Goal: Information Seeking & Learning: Learn about a topic

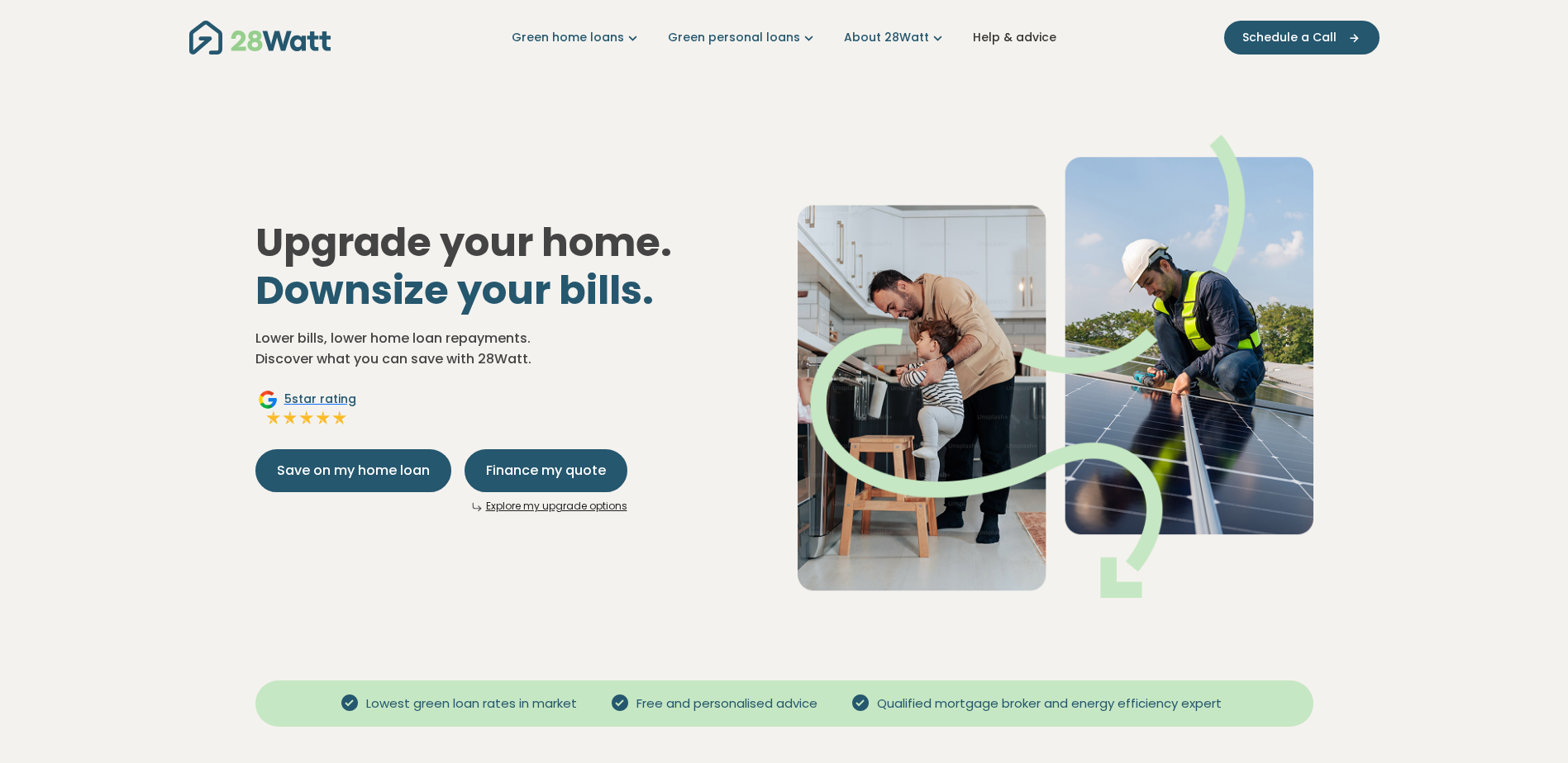
click at [995, 36] on link "Help & advice" at bounding box center [1014, 37] width 83 height 17
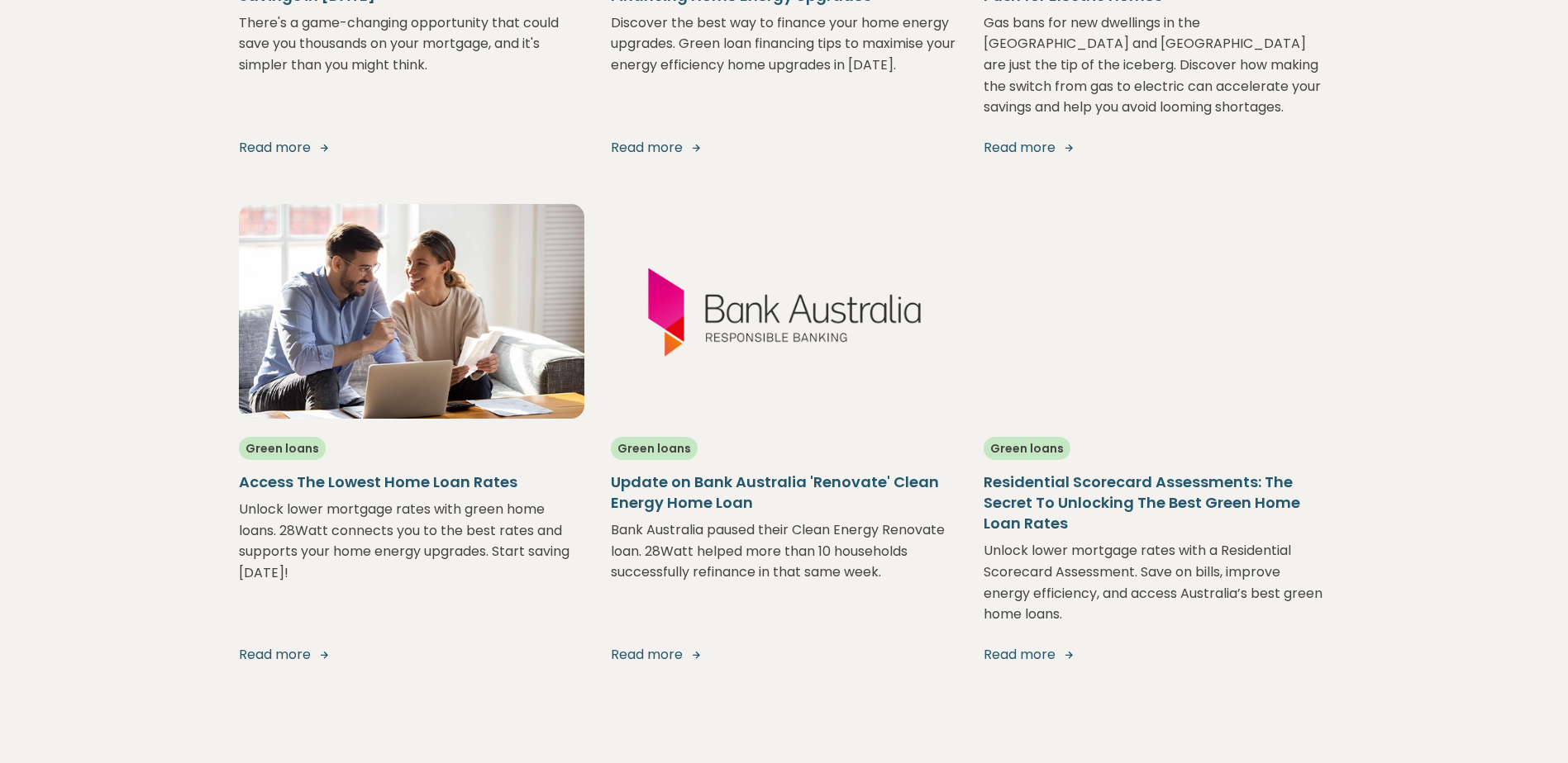
scroll to position [1157, 0]
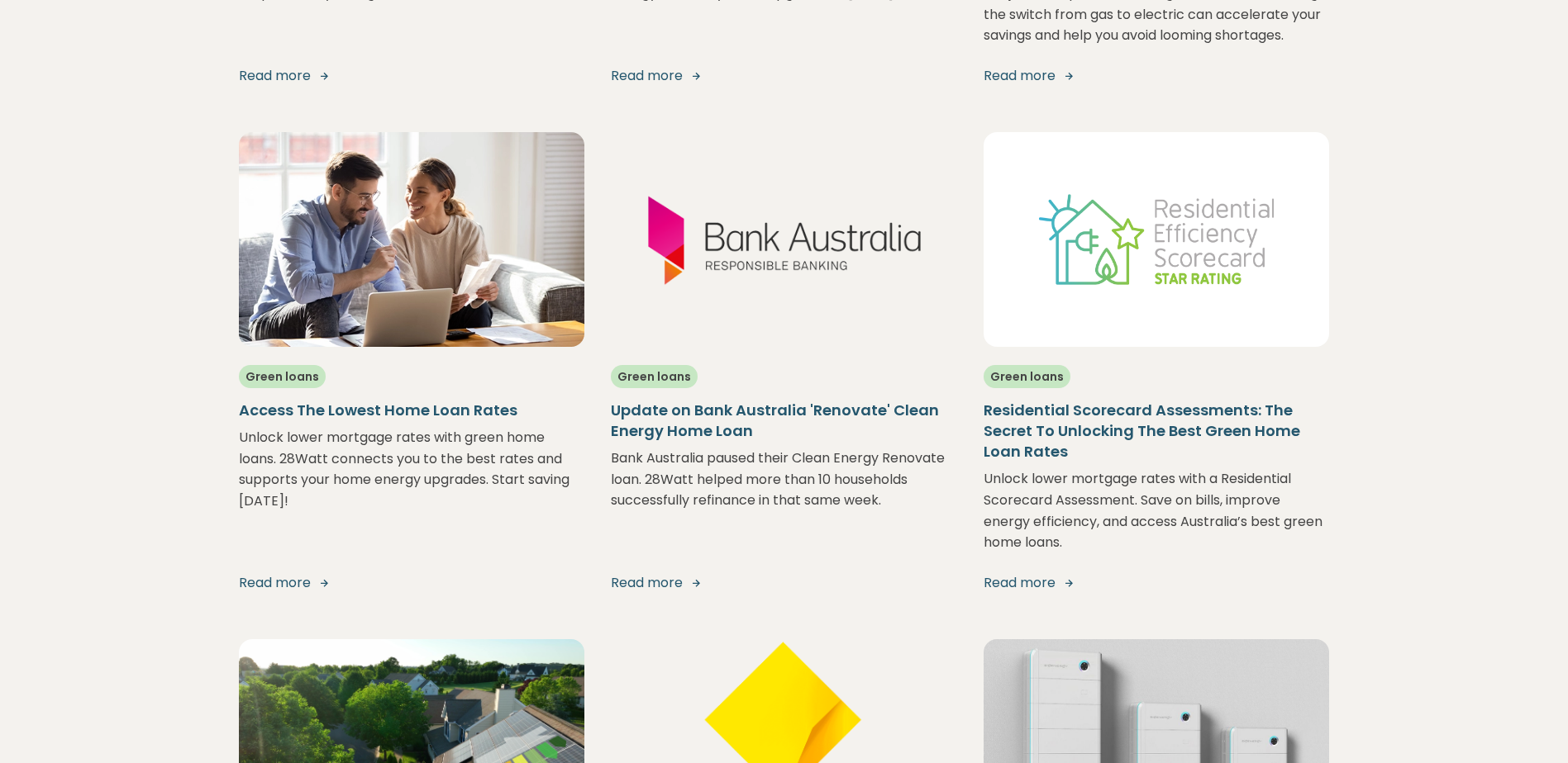
click at [1082, 400] on h5 "Residential Scorecard Assessments: The Secret To Unlocking The Best Green Home …" at bounding box center [1157, 431] width 347 height 63
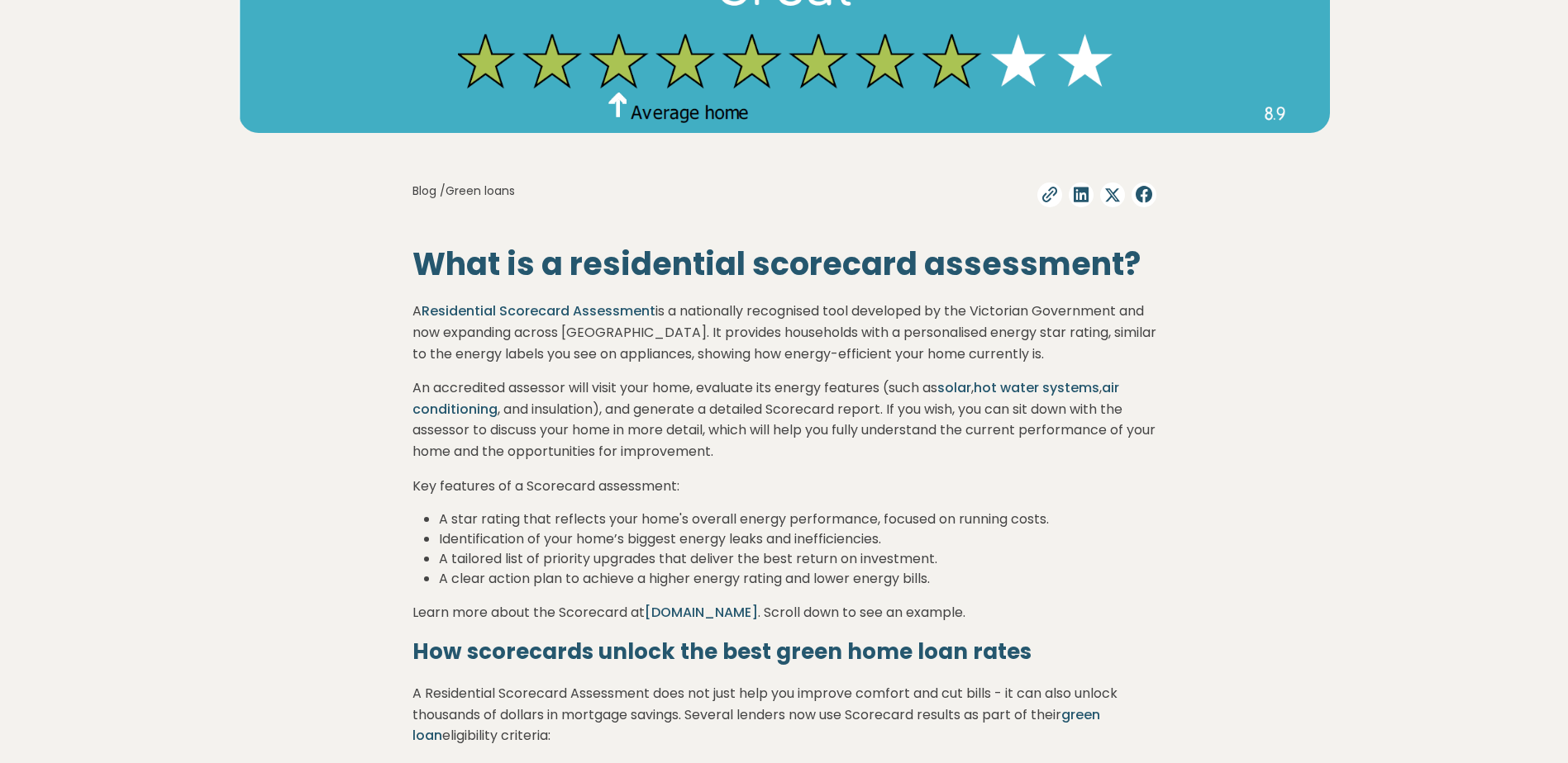
scroll to position [826, 0]
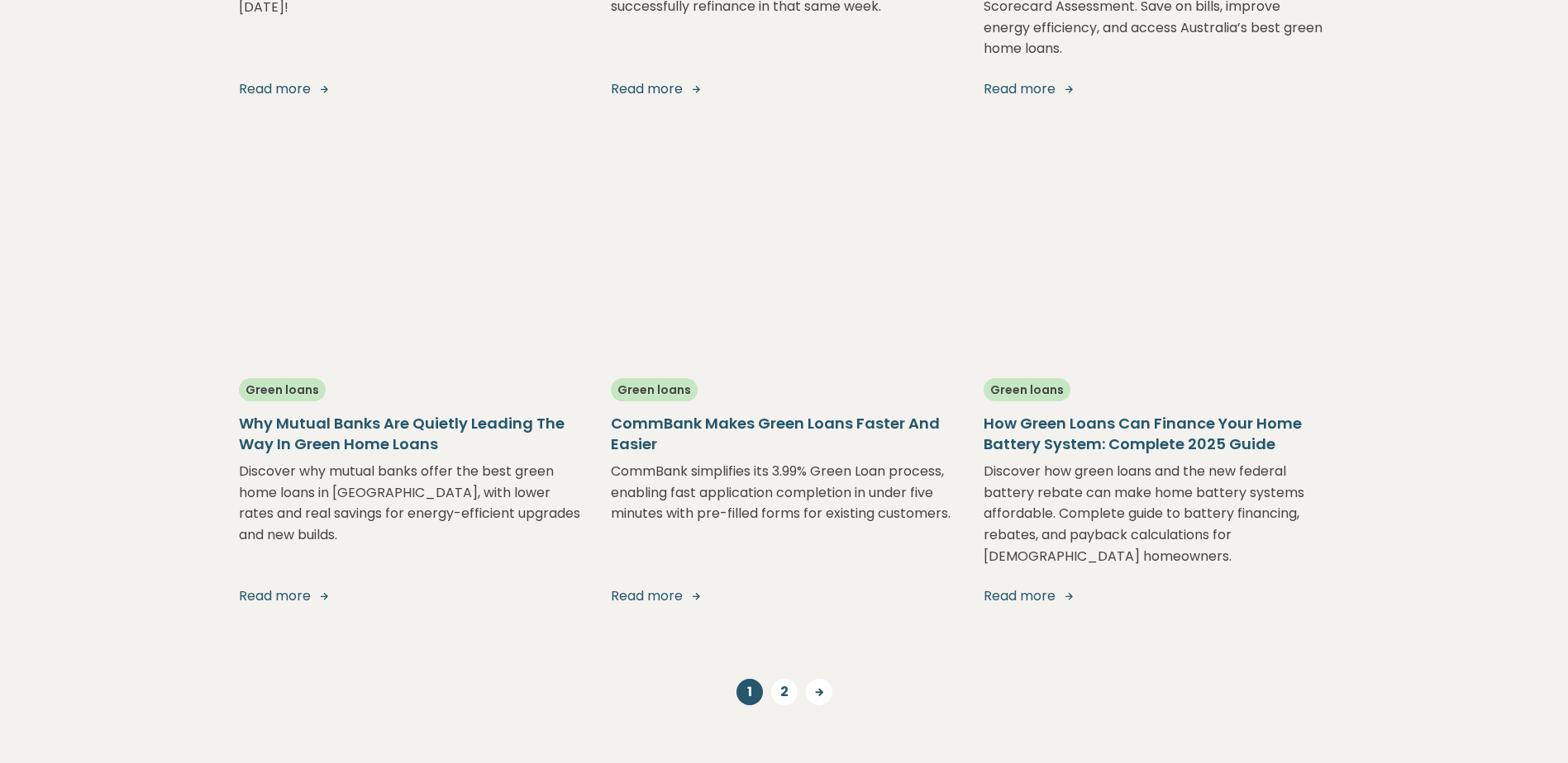
scroll to position [1681, 0]
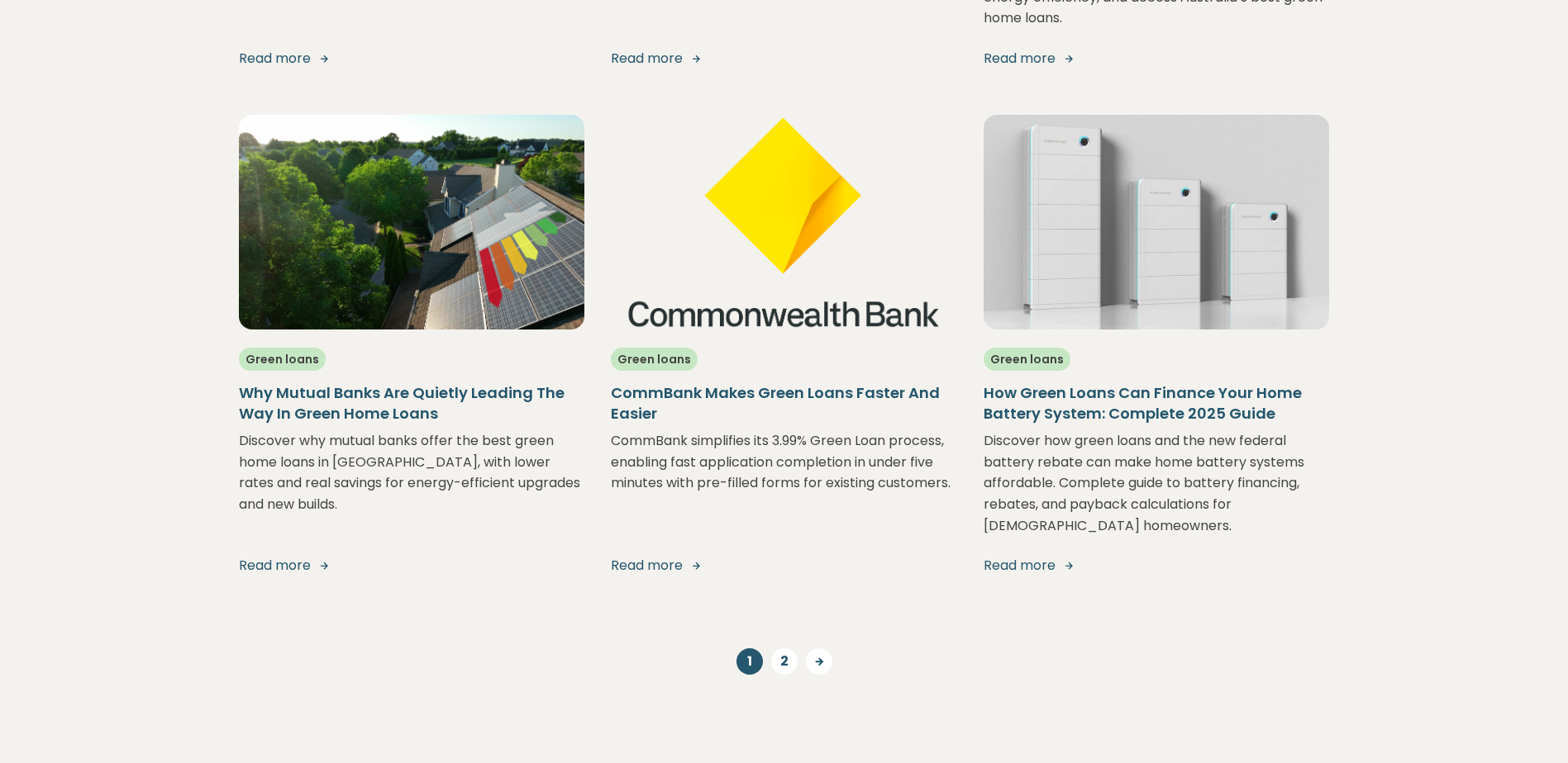
click at [1140, 383] on h5 "How Green Loans Can Finance Your Home Battery System: Complete 2025 Guide" at bounding box center [1157, 403] width 347 height 41
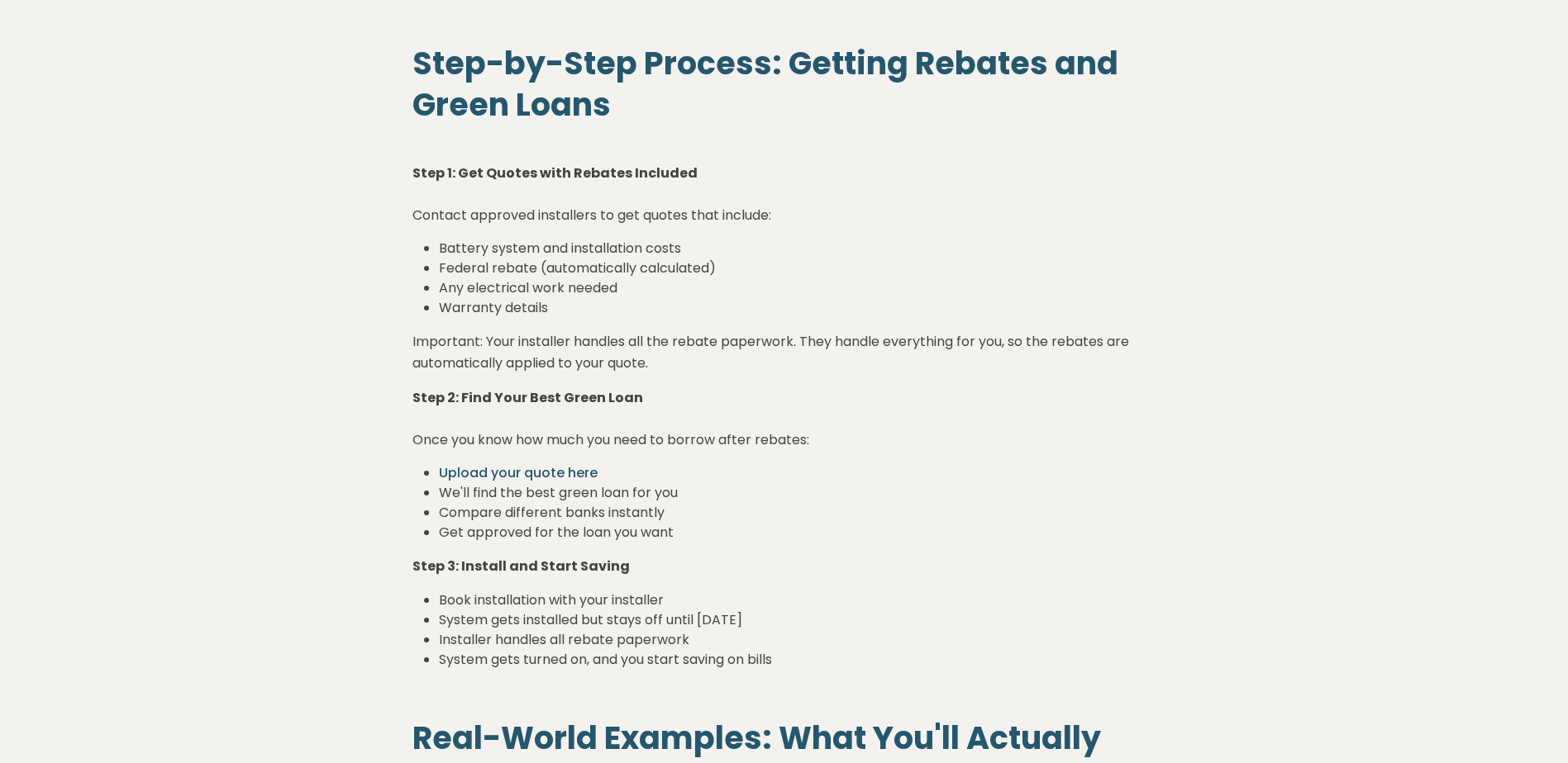
scroll to position [4874, 0]
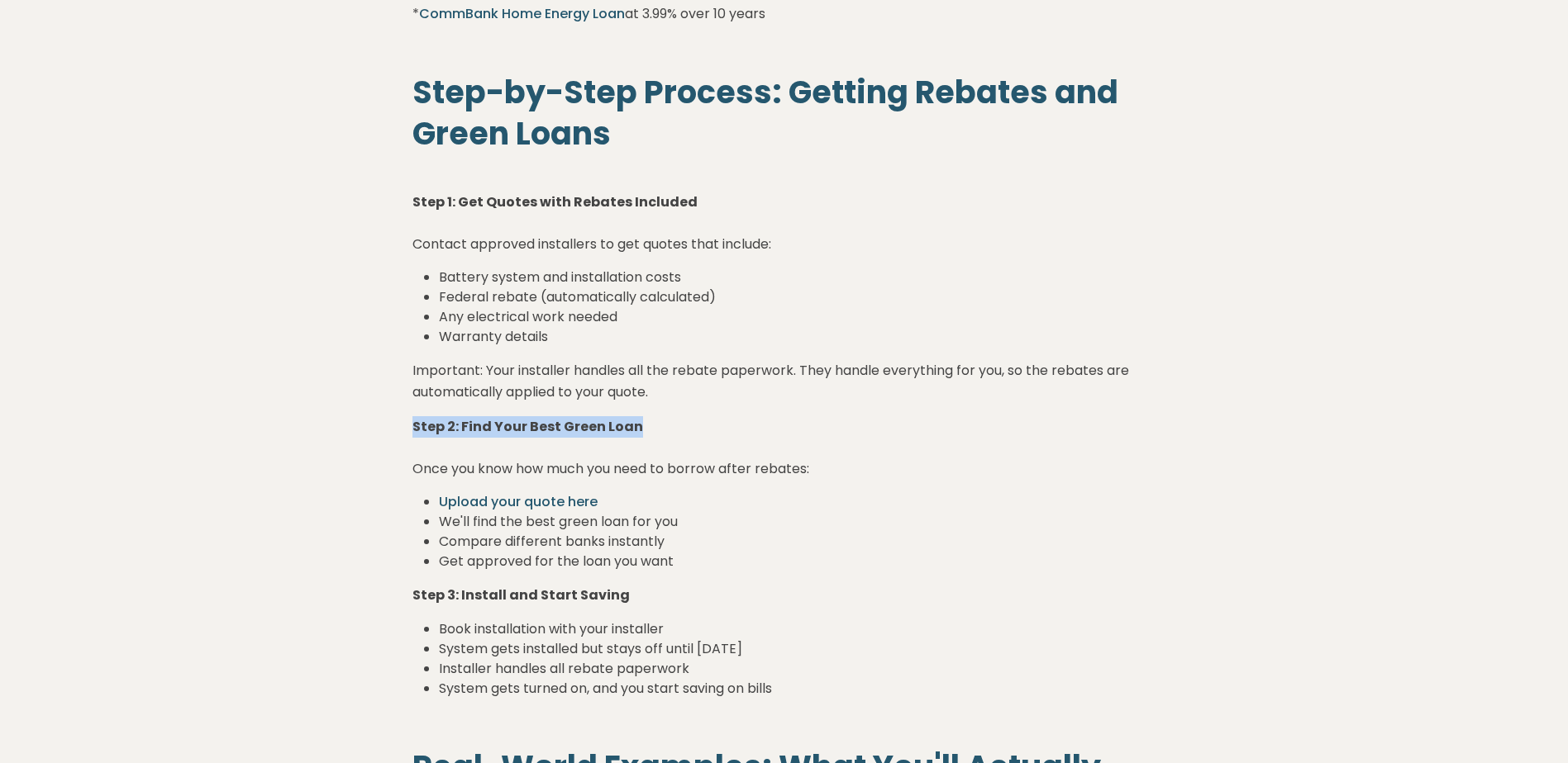
drag, startPoint x: 416, startPoint y: 413, endPoint x: 641, endPoint y: 425, distance: 225.3
click at [641, 425] on p "Step 2: Find Your Best Green Loan Once you know how much you need to borrow aft…" at bounding box center [784, 449] width 744 height 64
click at [645, 422] on p "Step 2: Find Your Best Green Loan Once you know how much you need to borrow aft…" at bounding box center [784, 449] width 744 height 64
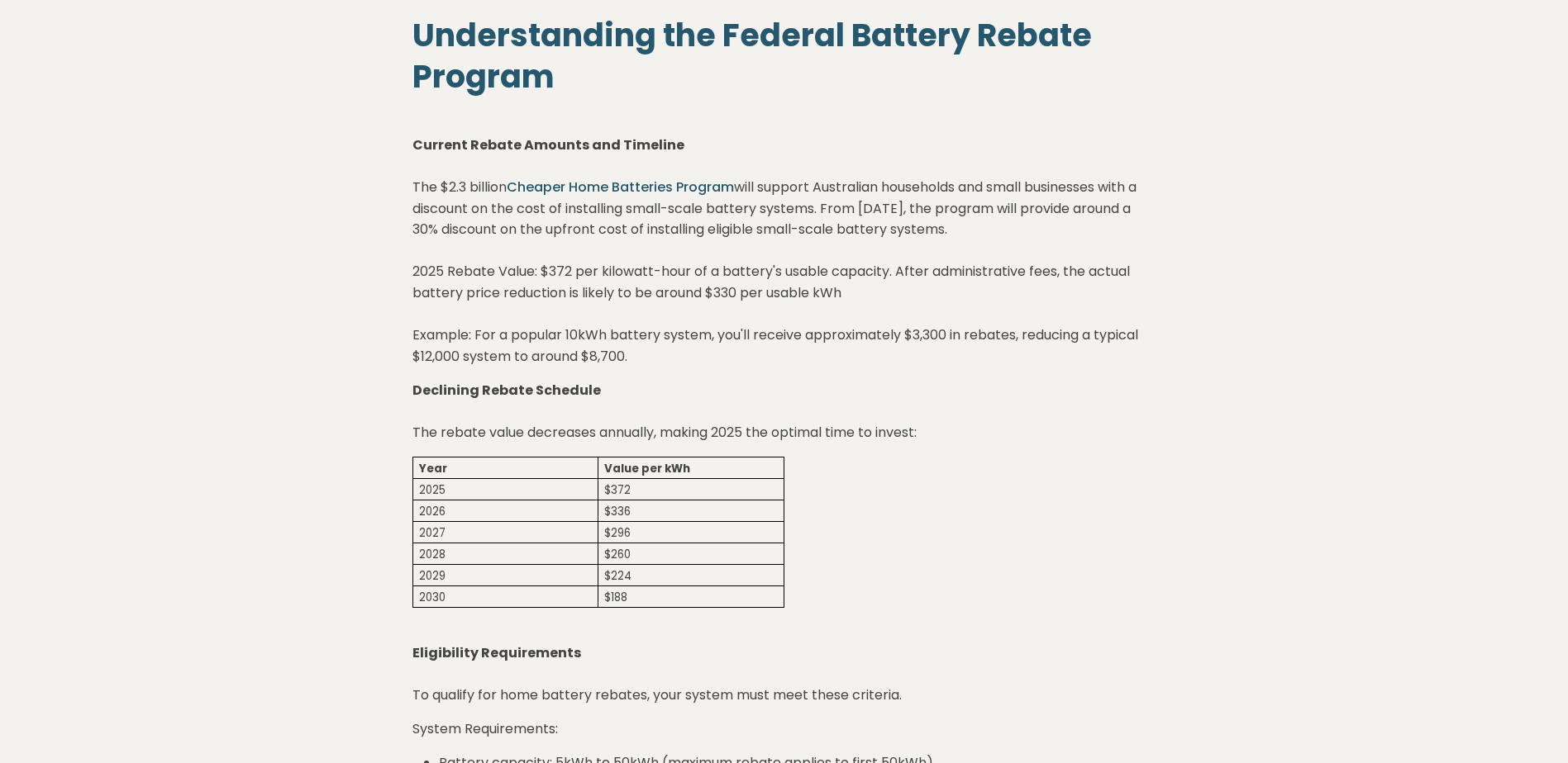
scroll to position [1074, 0]
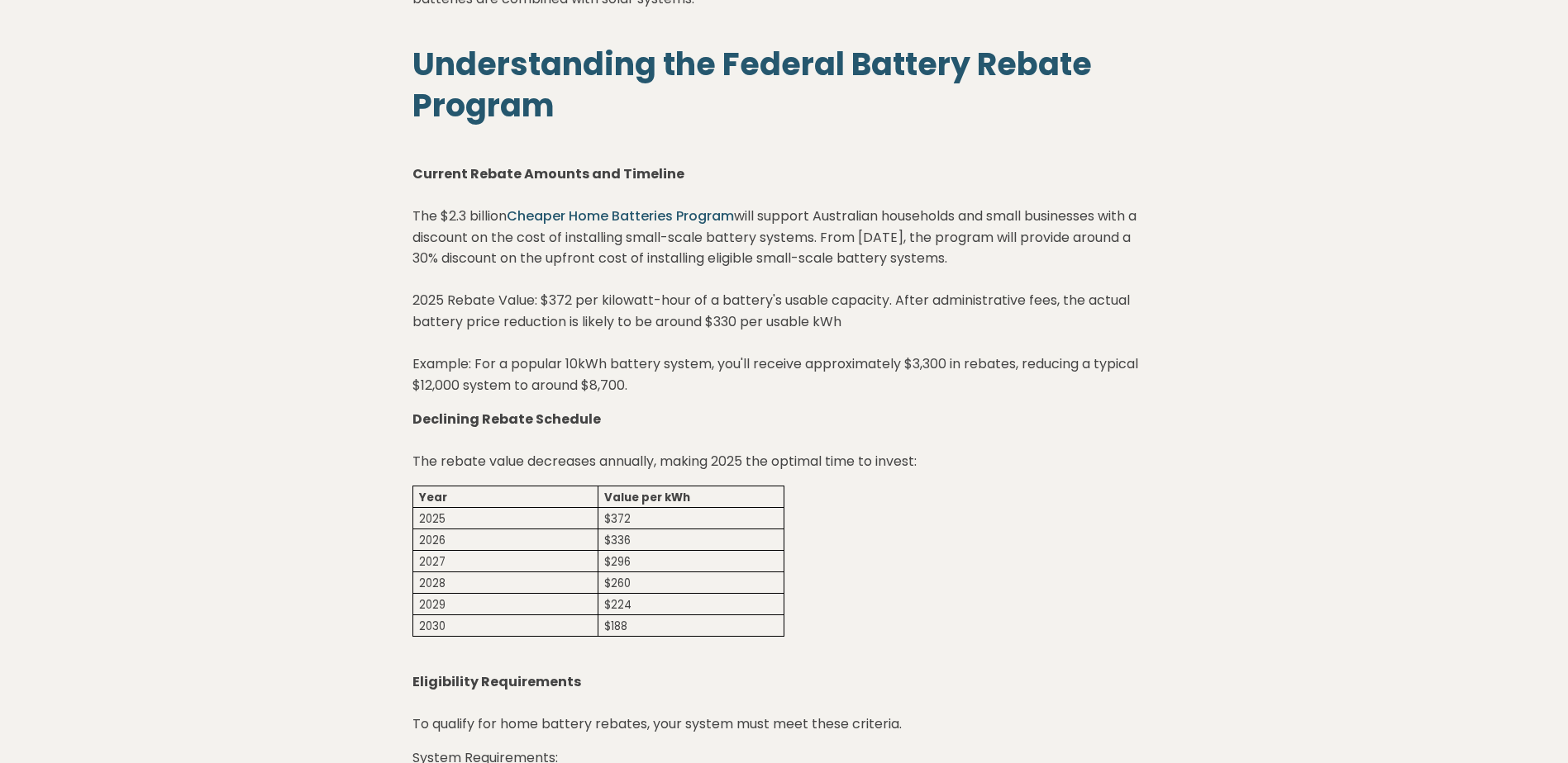
click at [606, 213] on link "Cheaper Home Batteries Program" at bounding box center [620, 216] width 228 height 19
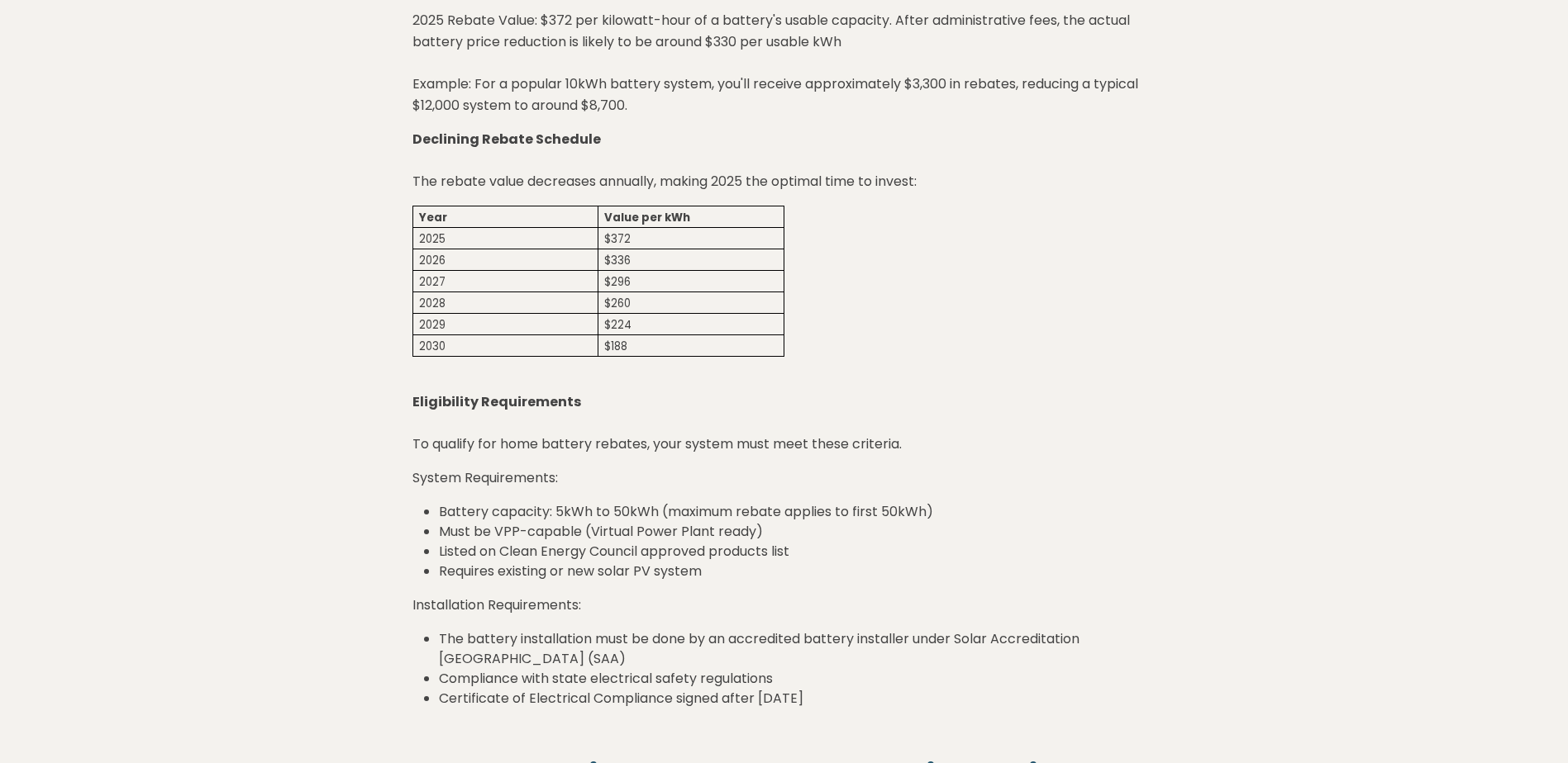
scroll to position [1404, 0]
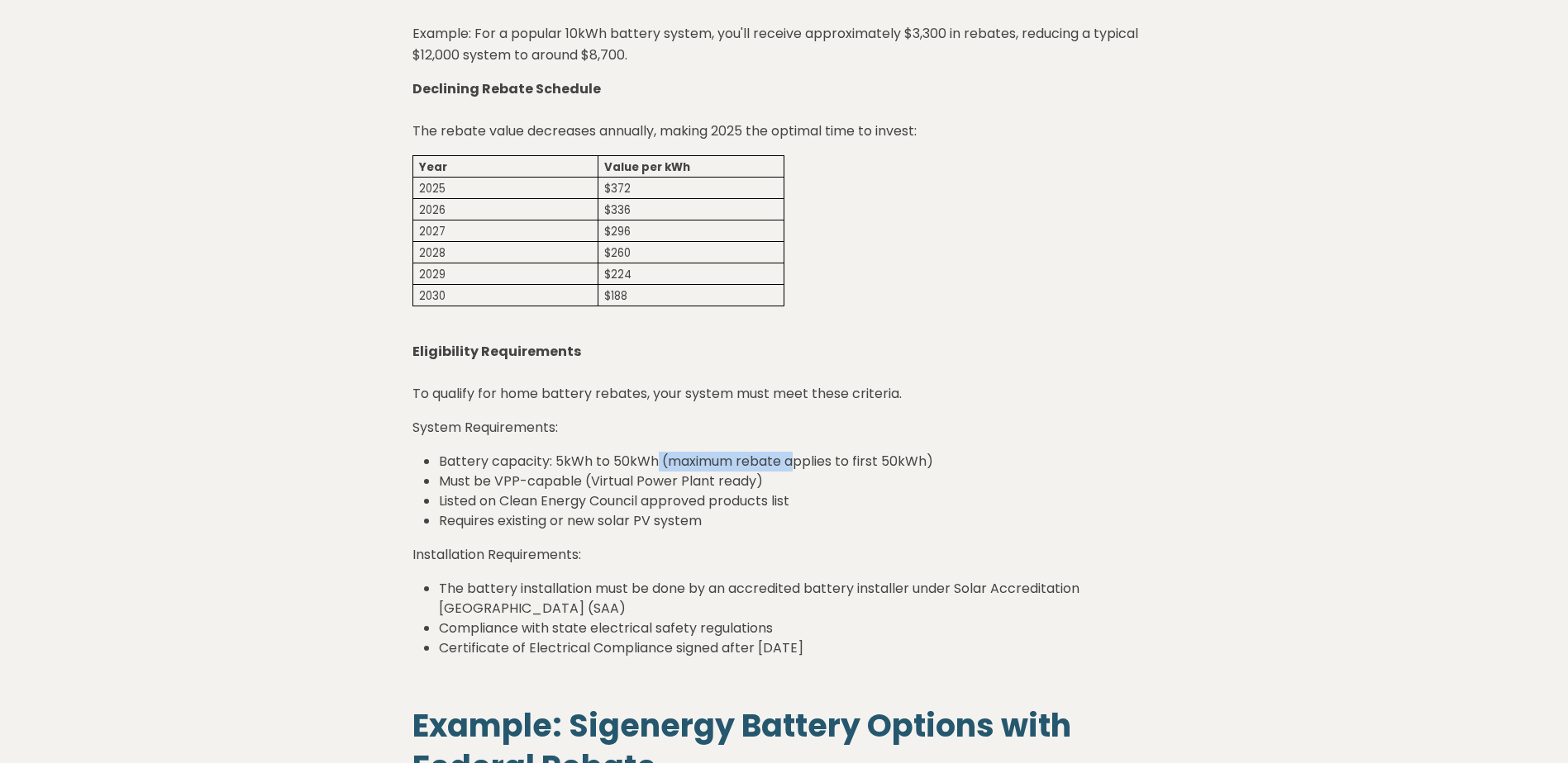
drag, startPoint x: 656, startPoint y: 461, endPoint x: 791, endPoint y: 457, distance: 135.1
click at [791, 457] on li "Battery capacity: 5kWh to 50kWh (maximum rebate applies to first 50kWh)" at bounding box center [797, 461] width 718 height 20
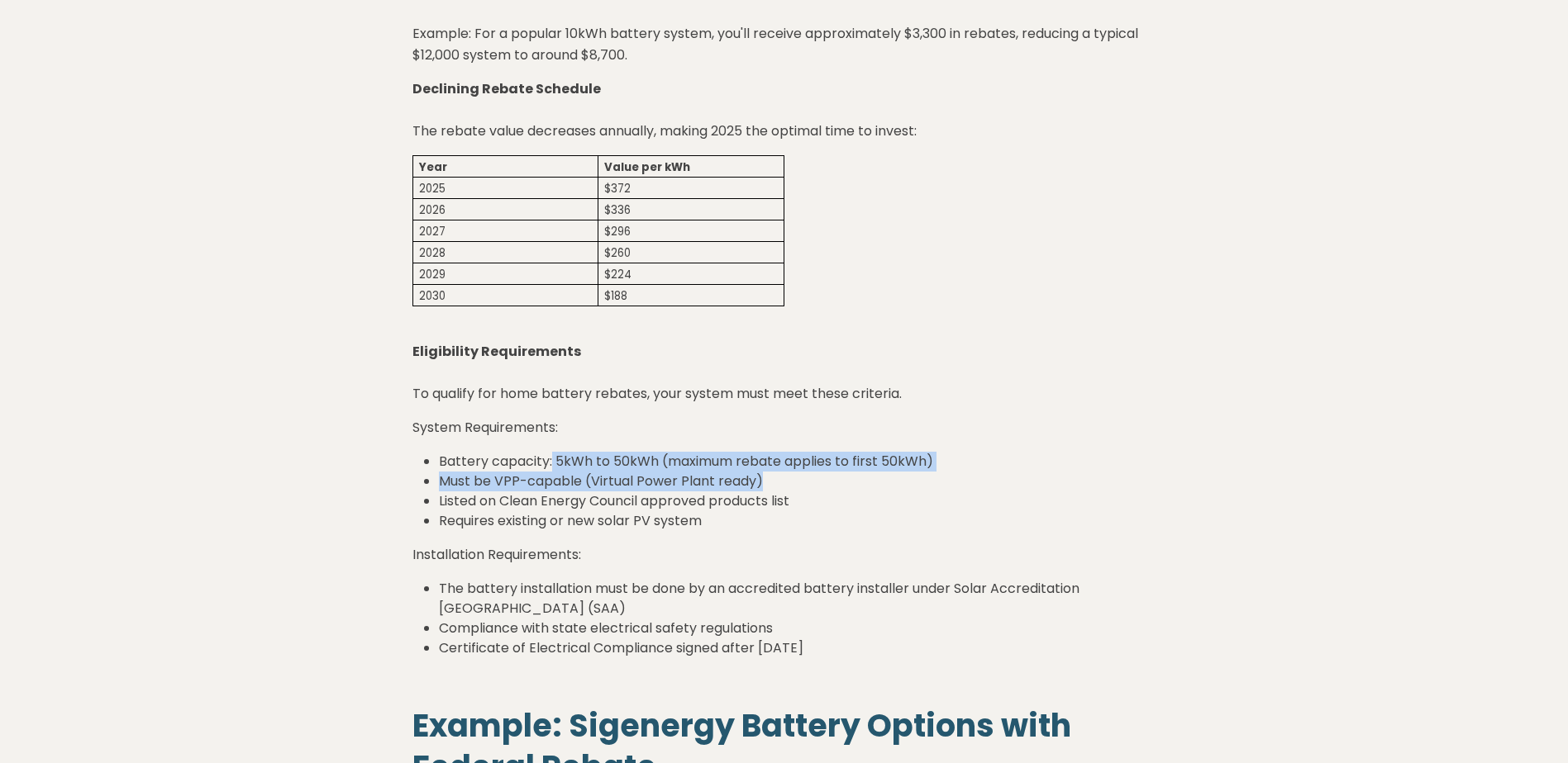
drag, startPoint x: 551, startPoint y: 461, endPoint x: 1020, endPoint y: 482, distance: 469.5
click at [1020, 482] on ul "Battery capacity: 5kWh to 50kWh (maximum rebate applies to first 50kWh) Must be…" at bounding box center [784, 491] width 744 height 79
click at [1020, 482] on li "Must be VPP-capable (Virtual Power Plant ready)" at bounding box center [797, 482] width 718 height 20
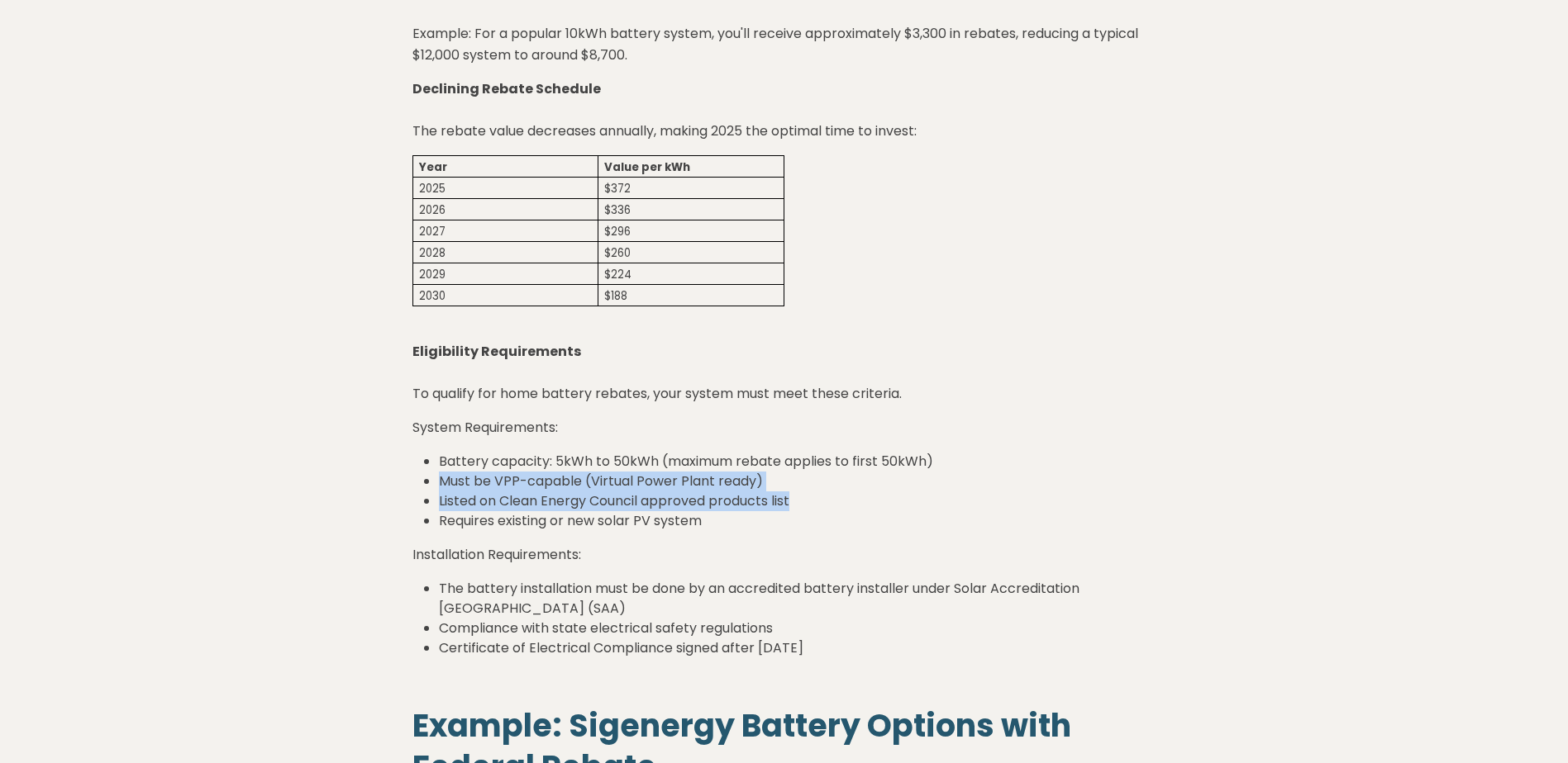
drag, startPoint x: 442, startPoint y: 478, endPoint x: 801, endPoint y: 496, distance: 359.5
click at [801, 496] on ul "Battery capacity: 5kWh to 50kWh (maximum rebate applies to first 50kWh) Must be…" at bounding box center [784, 491] width 744 height 79
click at [801, 496] on li "Listed on Clean Energy Council approved products list" at bounding box center [797, 502] width 718 height 20
drag, startPoint x: 438, startPoint y: 522, endPoint x: 797, endPoint y: 512, distance: 359.1
click at [797, 512] on li "Requires existing or new solar PV system" at bounding box center [797, 522] width 718 height 20
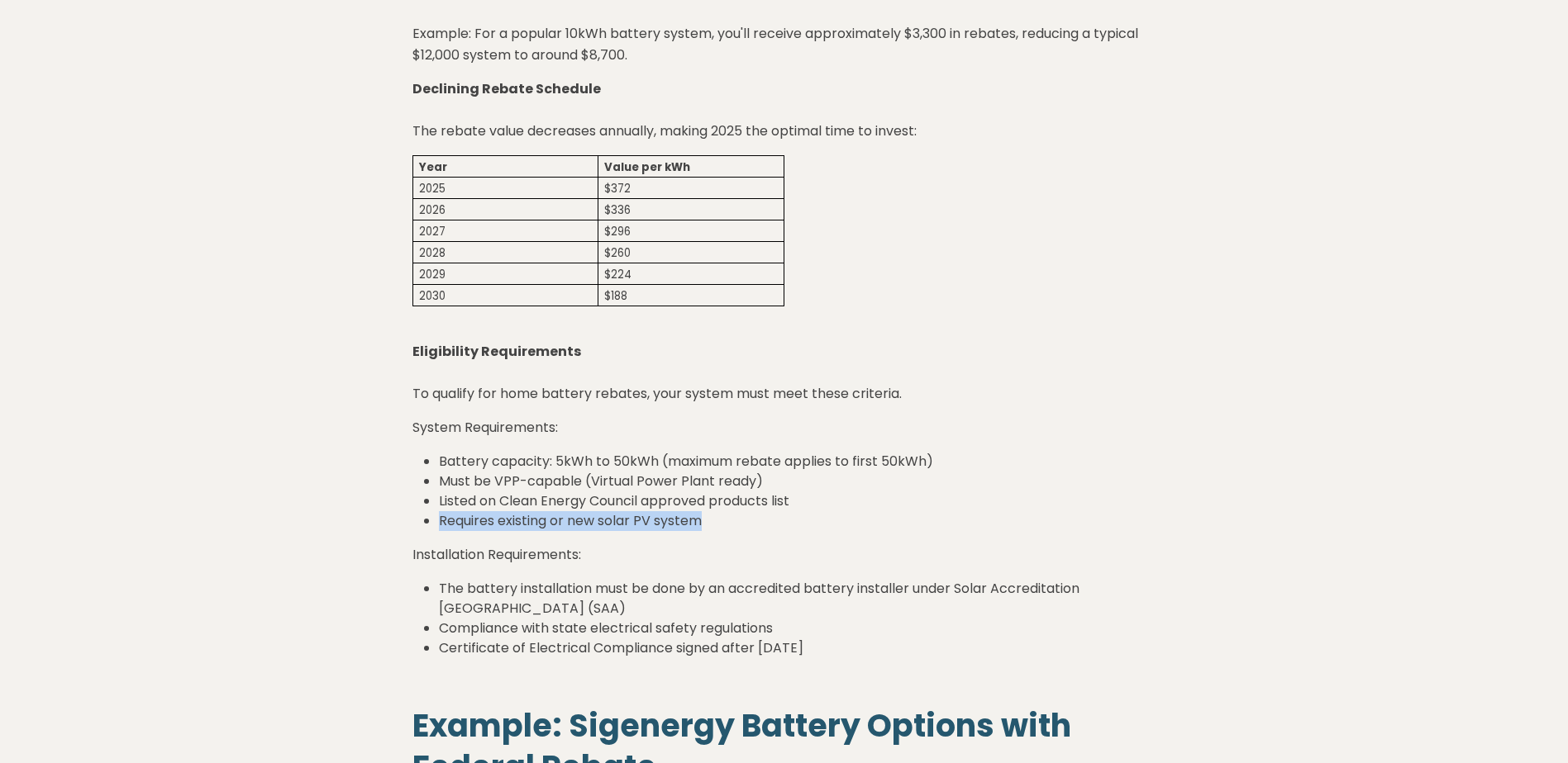
click at [797, 512] on li "Requires existing or new solar PV system" at bounding box center [797, 522] width 718 height 20
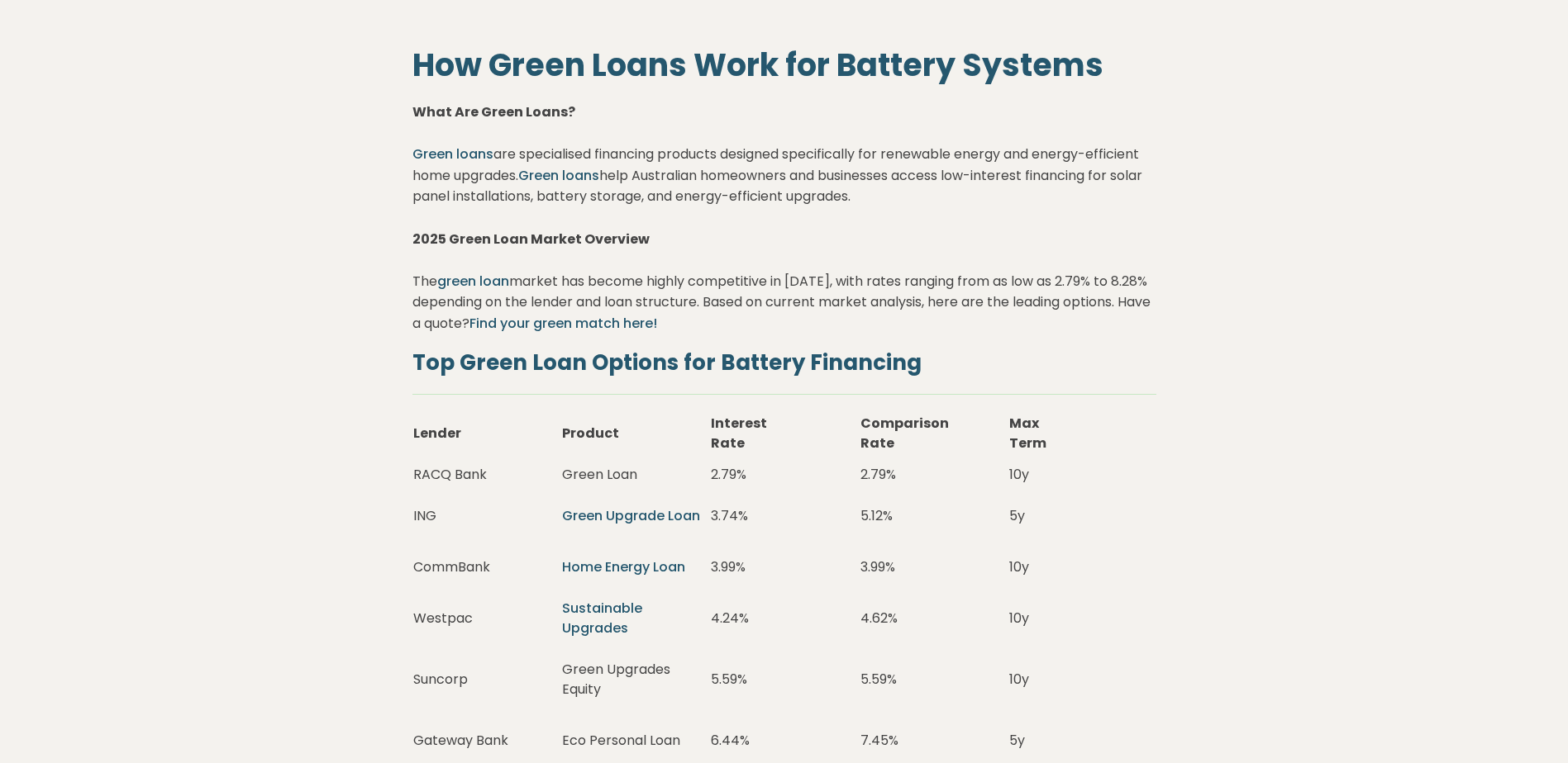
scroll to position [3139, 0]
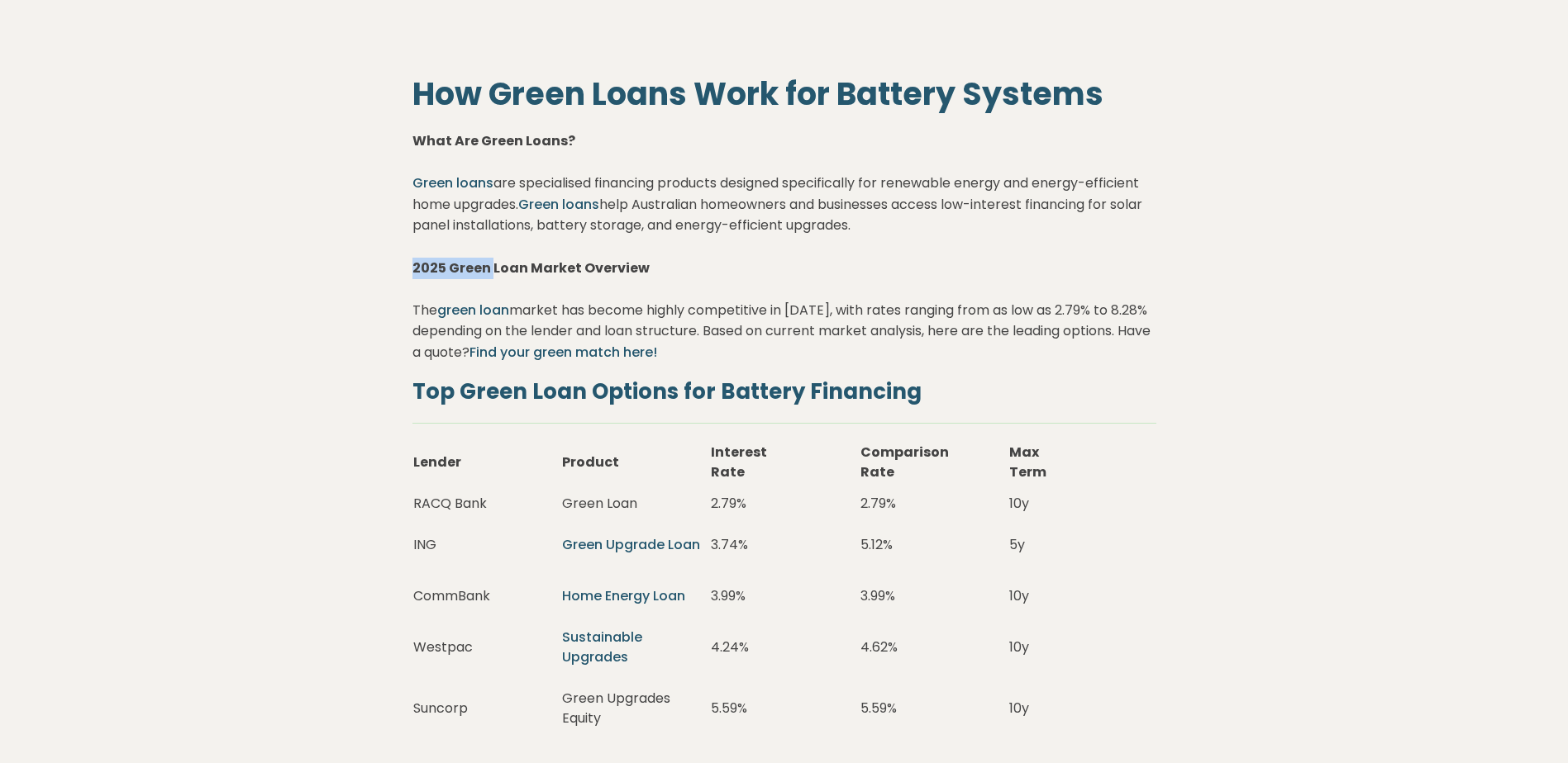
drag, startPoint x: 399, startPoint y: 267, endPoint x: 491, endPoint y: 270, distance: 92.0
click at [416, 274] on strong "2025 Green Loan Market Overview" at bounding box center [530, 268] width 237 height 19
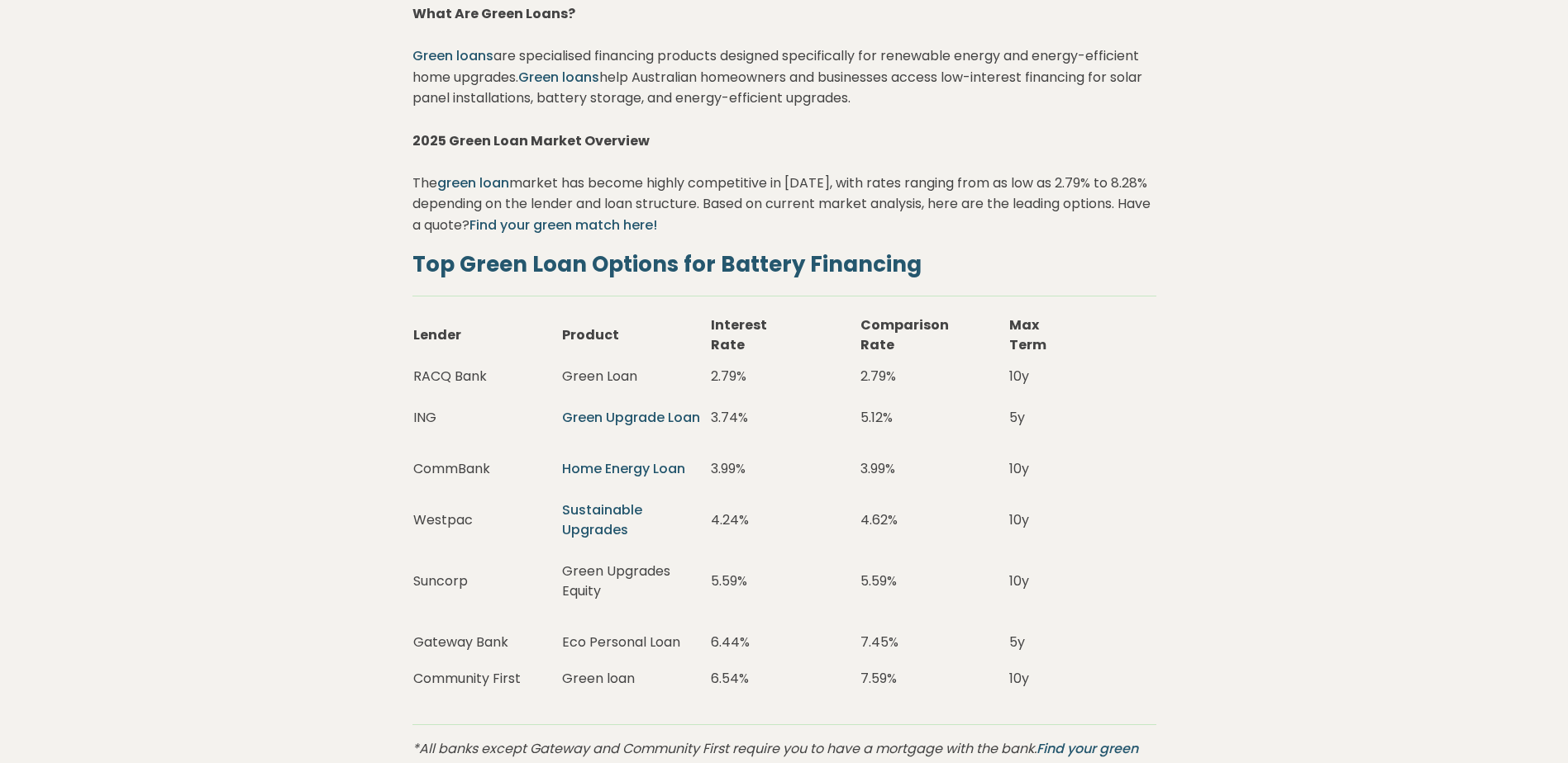
scroll to position [3304, 0]
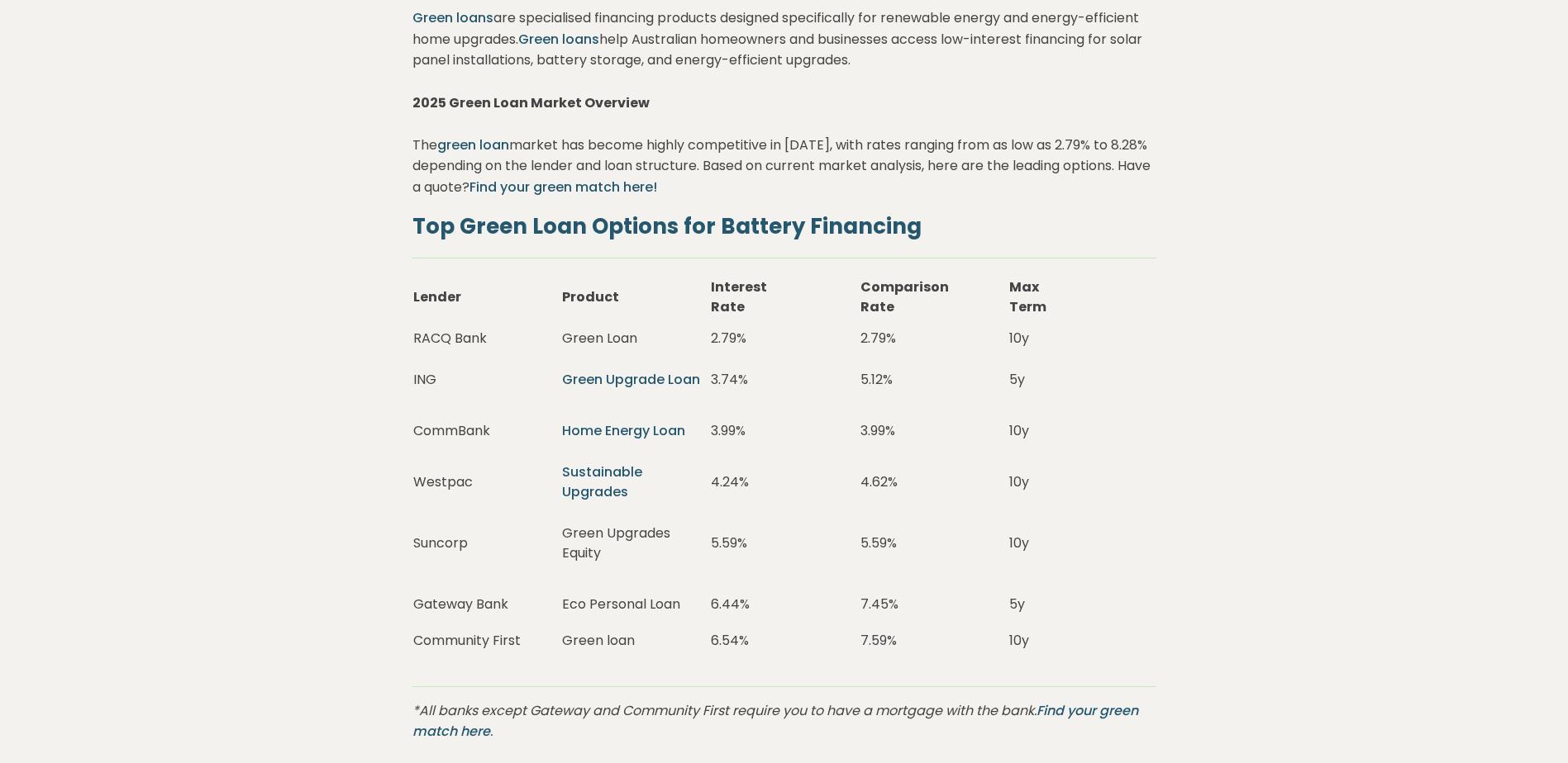
click at [661, 376] on link "Green Upgrade Loan" at bounding box center [631, 379] width 138 height 19
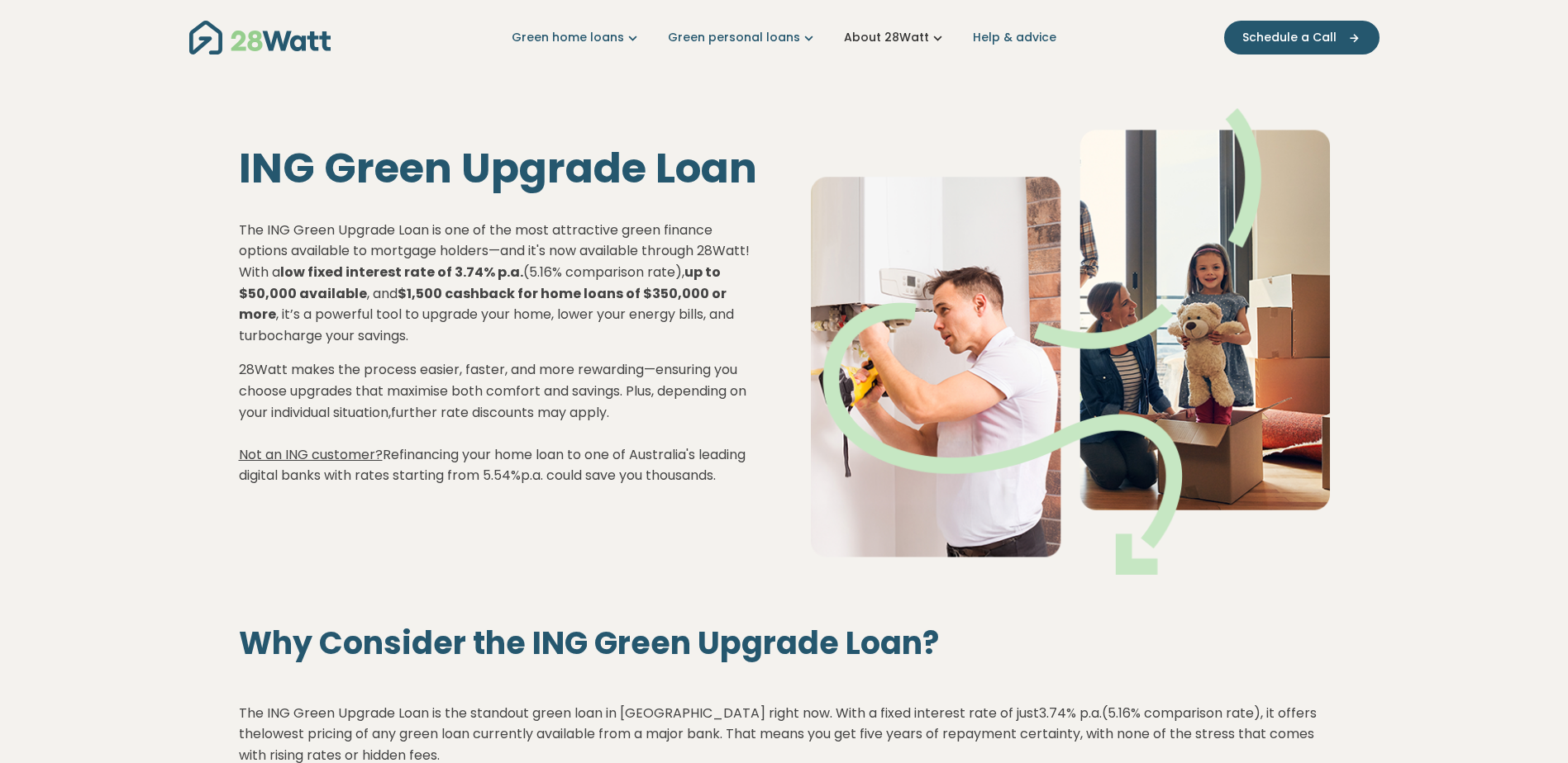
click at [907, 34] on link "About 28Watt" at bounding box center [895, 37] width 102 height 17
click at [989, 37] on link "Help & advice" at bounding box center [1014, 37] width 83 height 17
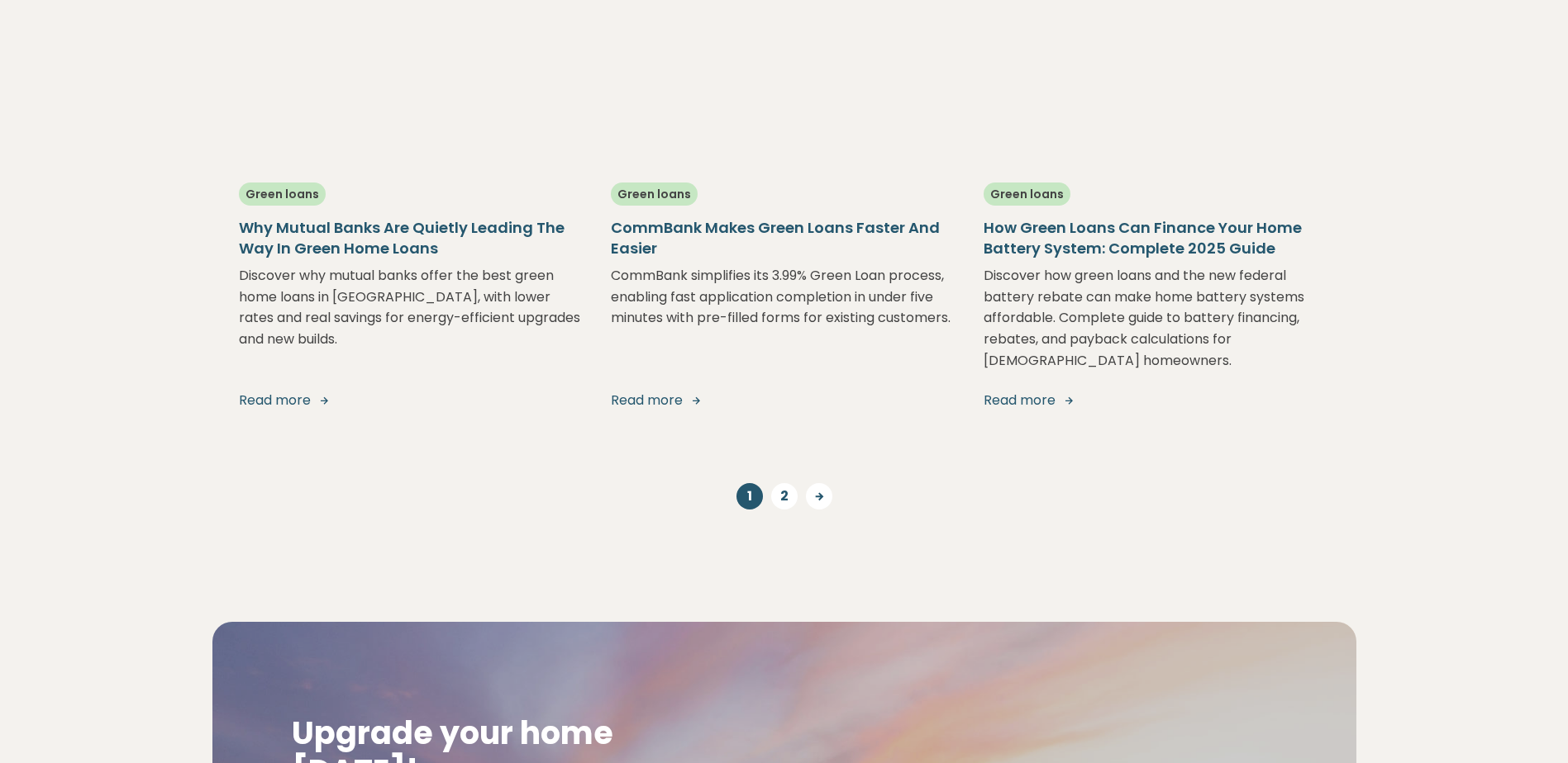
scroll to position [1817, 0]
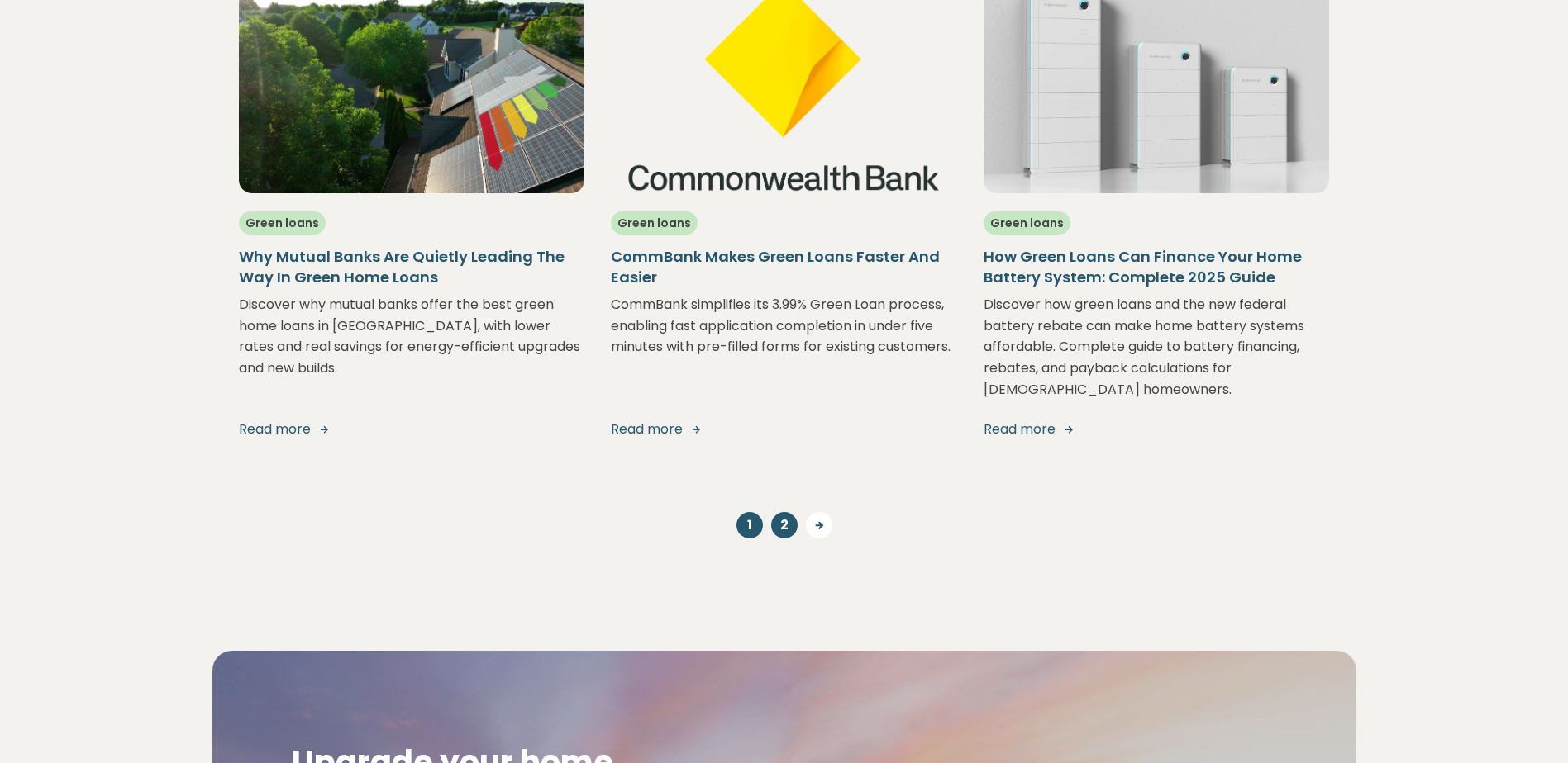
click at [773, 512] on link "2" at bounding box center [784, 525] width 27 height 26
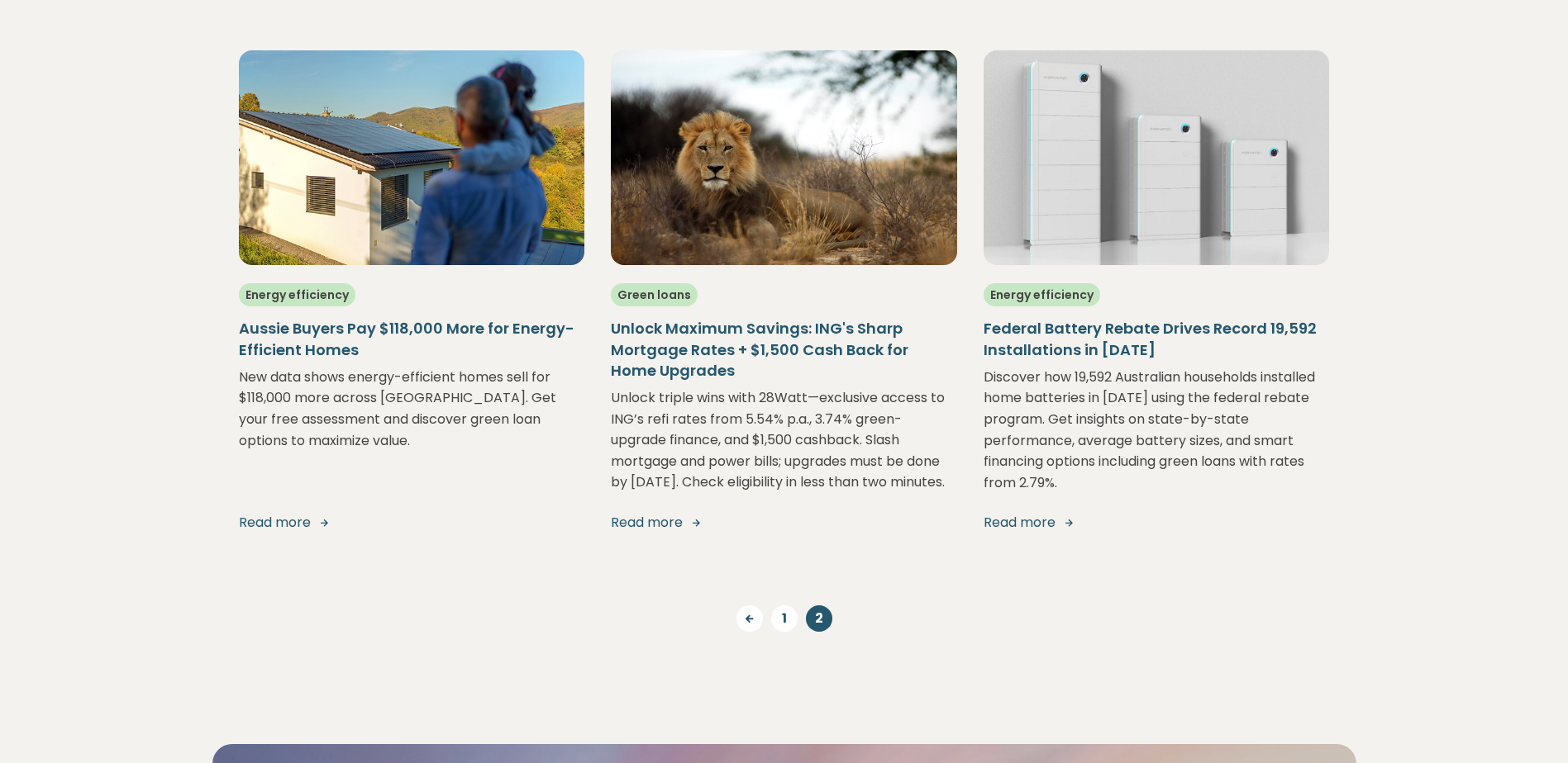
scroll to position [662, 0]
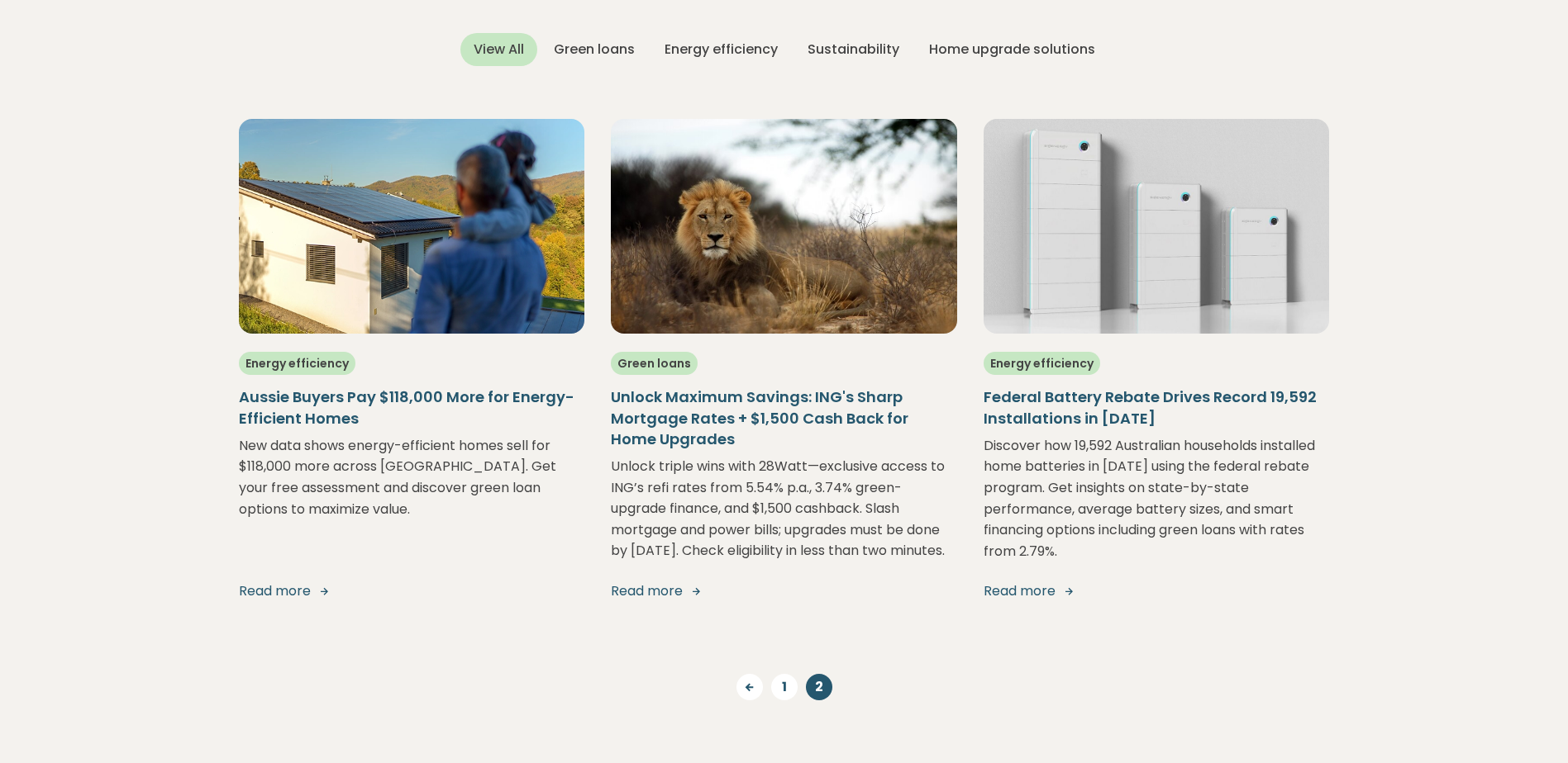
click at [408, 395] on h5 "Aussie Buyers Pay $118,000 More for Energy-Efficient Homes" at bounding box center [411, 407] width 347 height 41
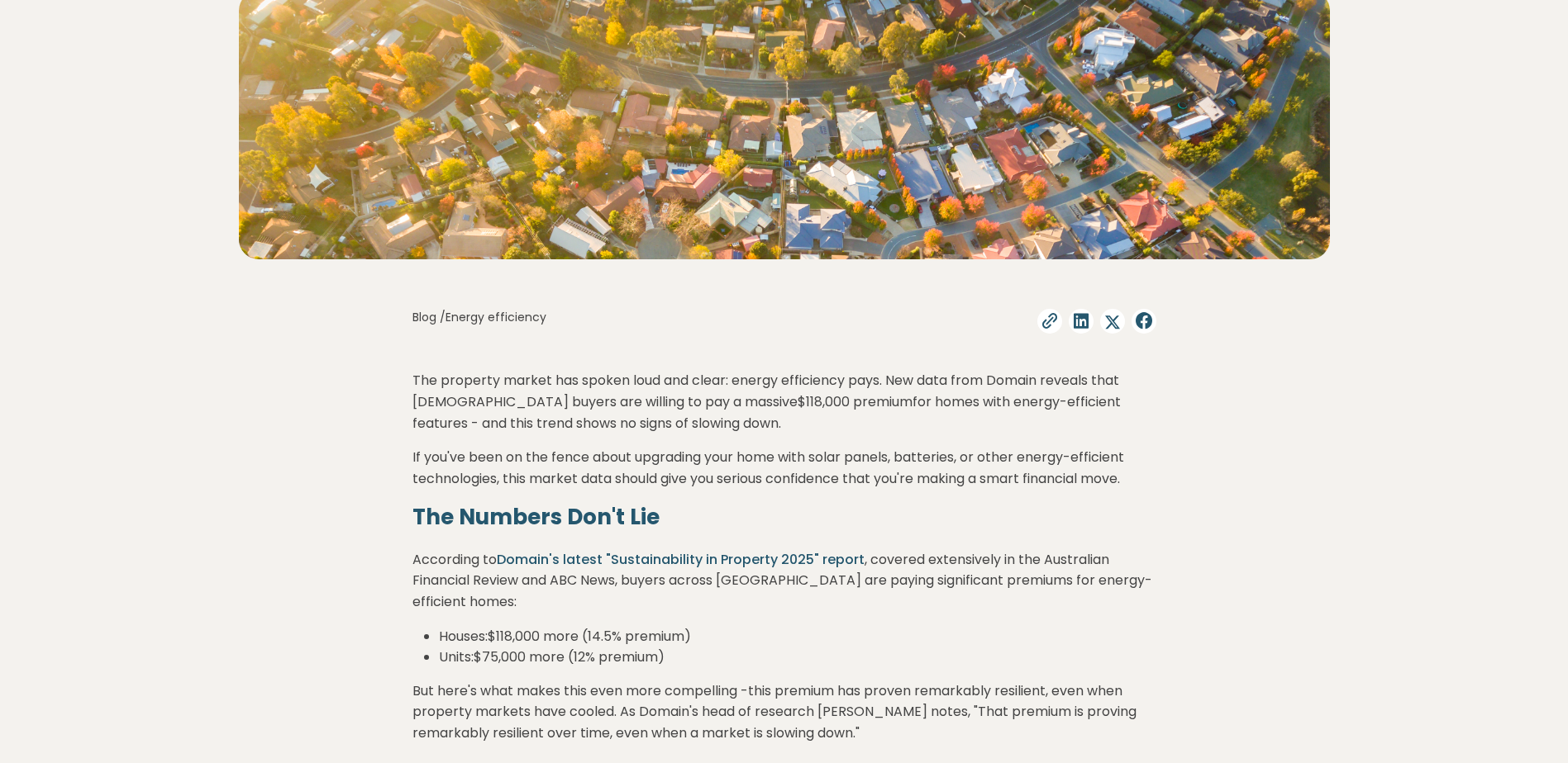
scroll to position [413, 0]
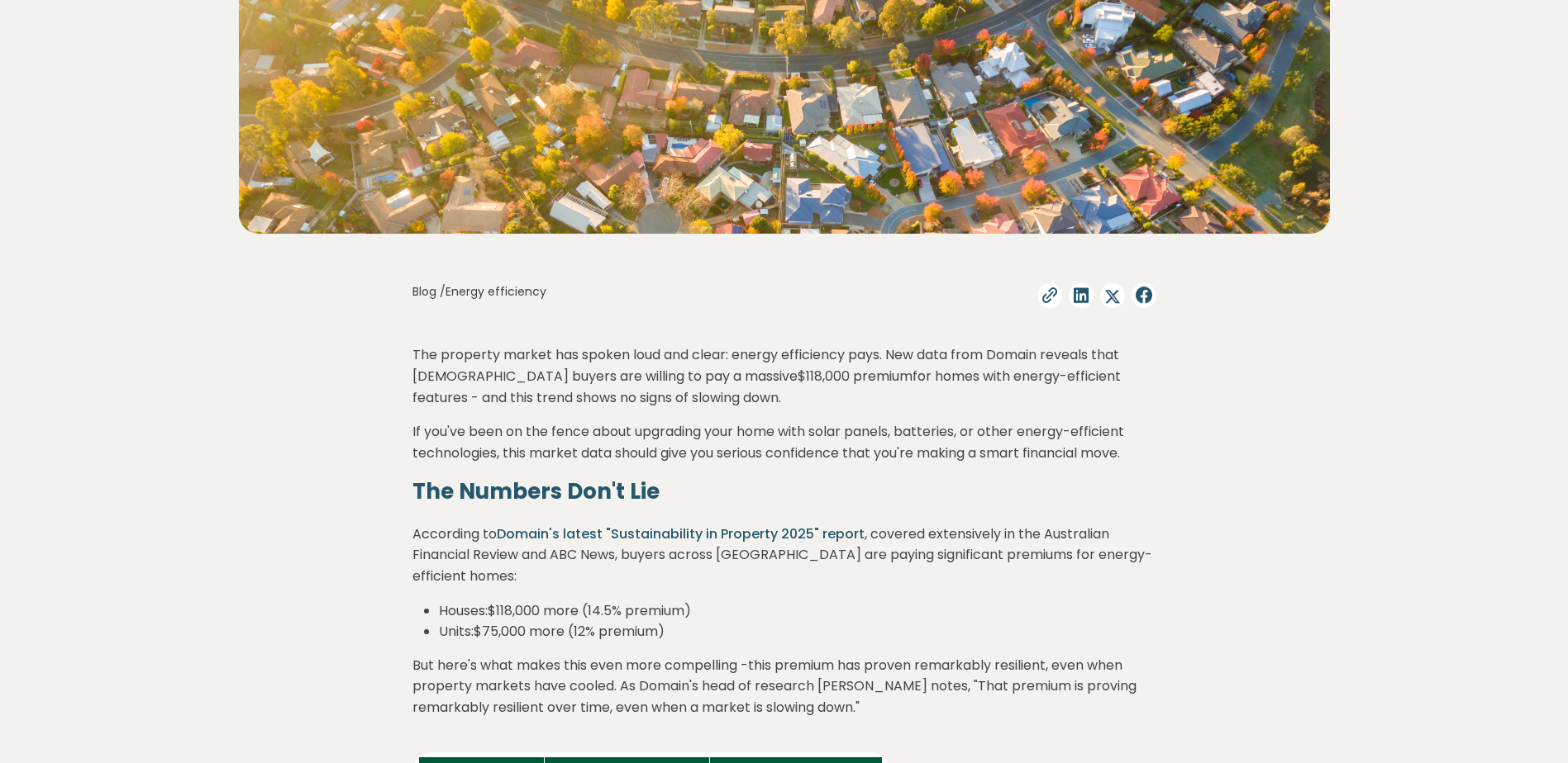
drag, startPoint x: 414, startPoint y: 357, endPoint x: 740, endPoint y: 399, distance: 328.7
click at [740, 399] on p "The property market has spoken loud and clear: energy efficiency pays. New data…" at bounding box center [784, 376] width 744 height 64
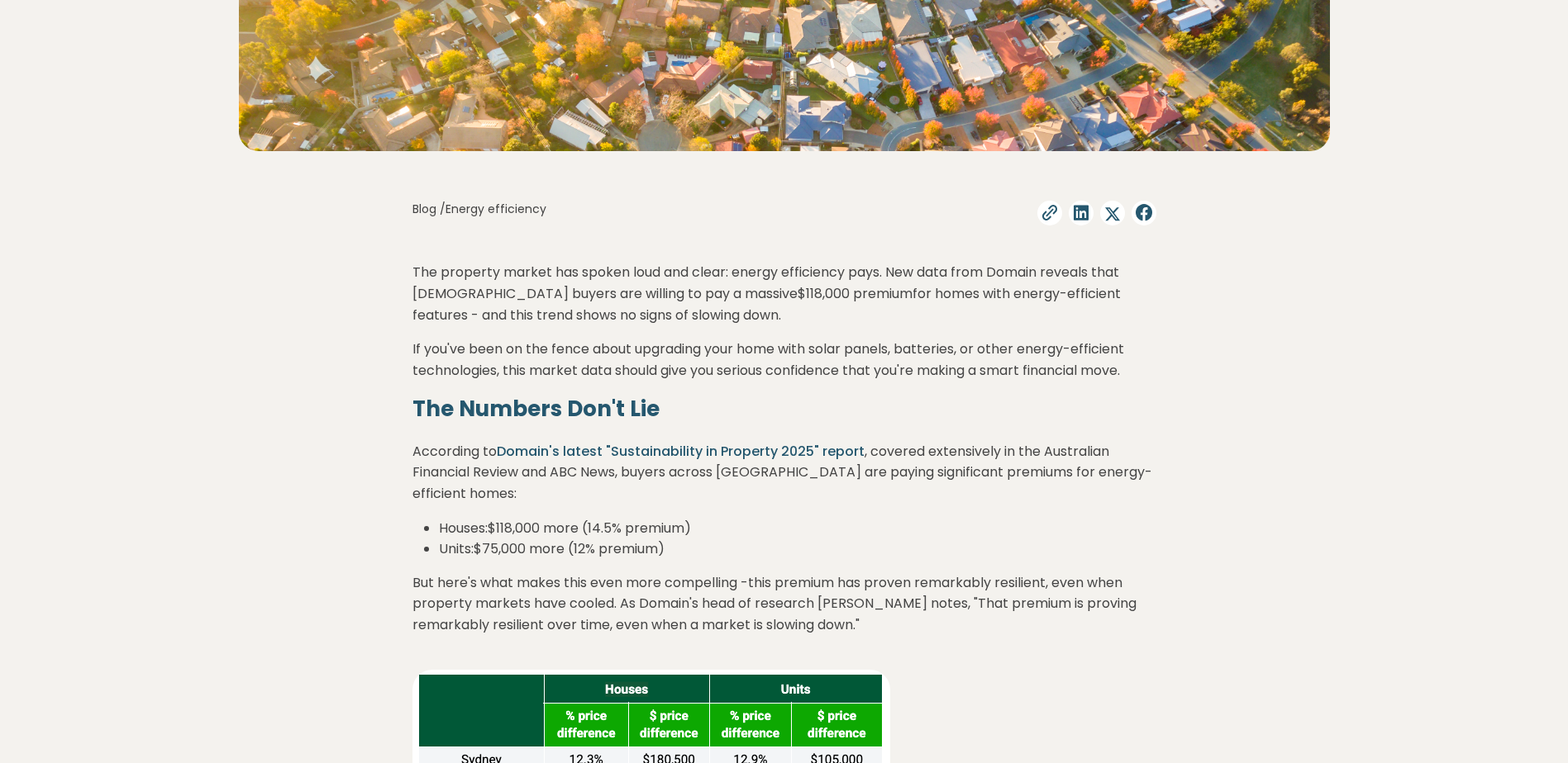
click at [746, 407] on h3 "The Numbers Don't Lie" at bounding box center [784, 408] width 744 height 30
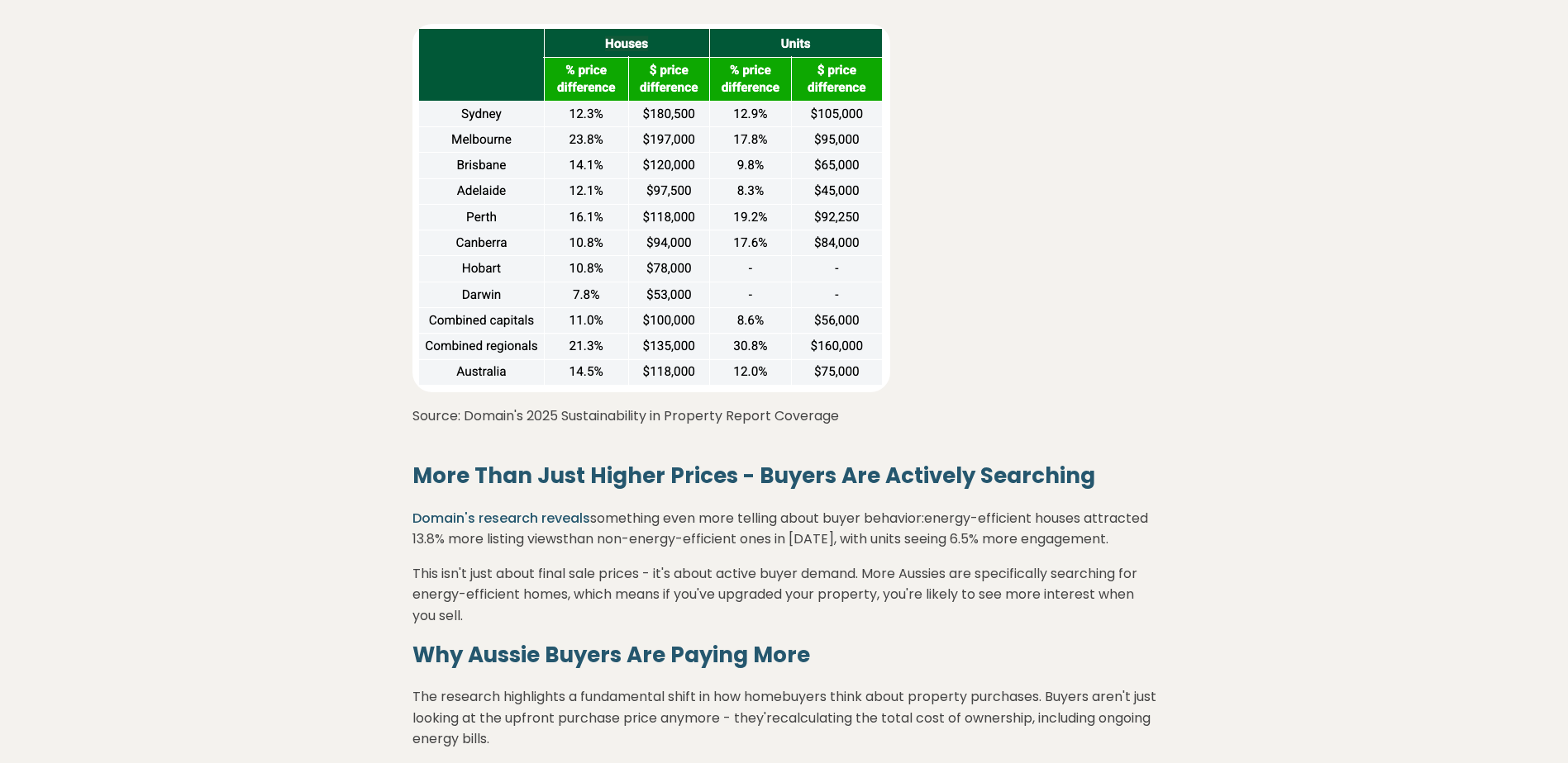
scroll to position [1239, 0]
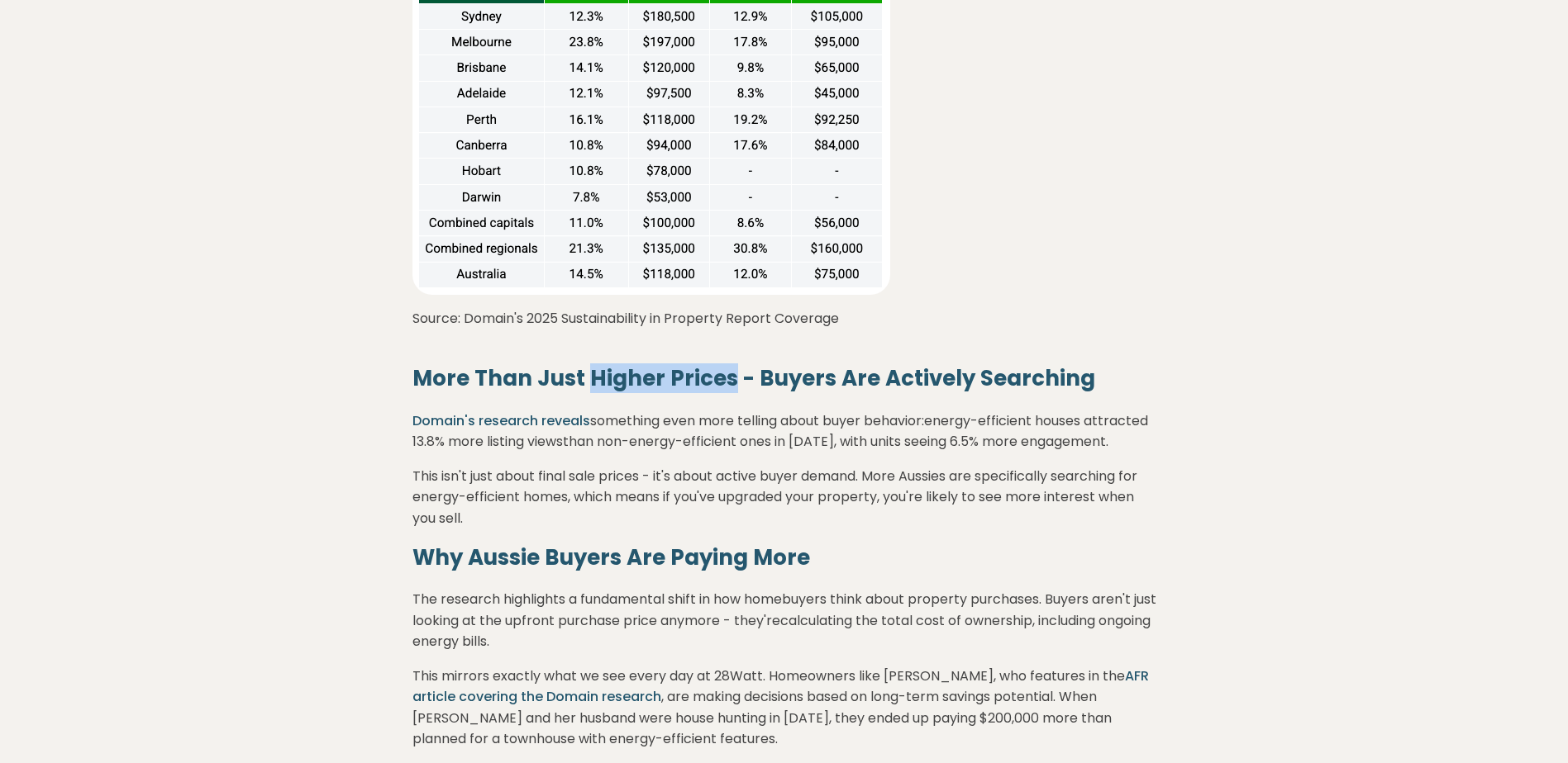
drag, startPoint x: 585, startPoint y: 375, endPoint x: 730, endPoint y: 375, distance: 145.0
click at [730, 375] on span "More Than Just Higher Prices - Buyers Are Actively Searching" at bounding box center [753, 378] width 683 height 30
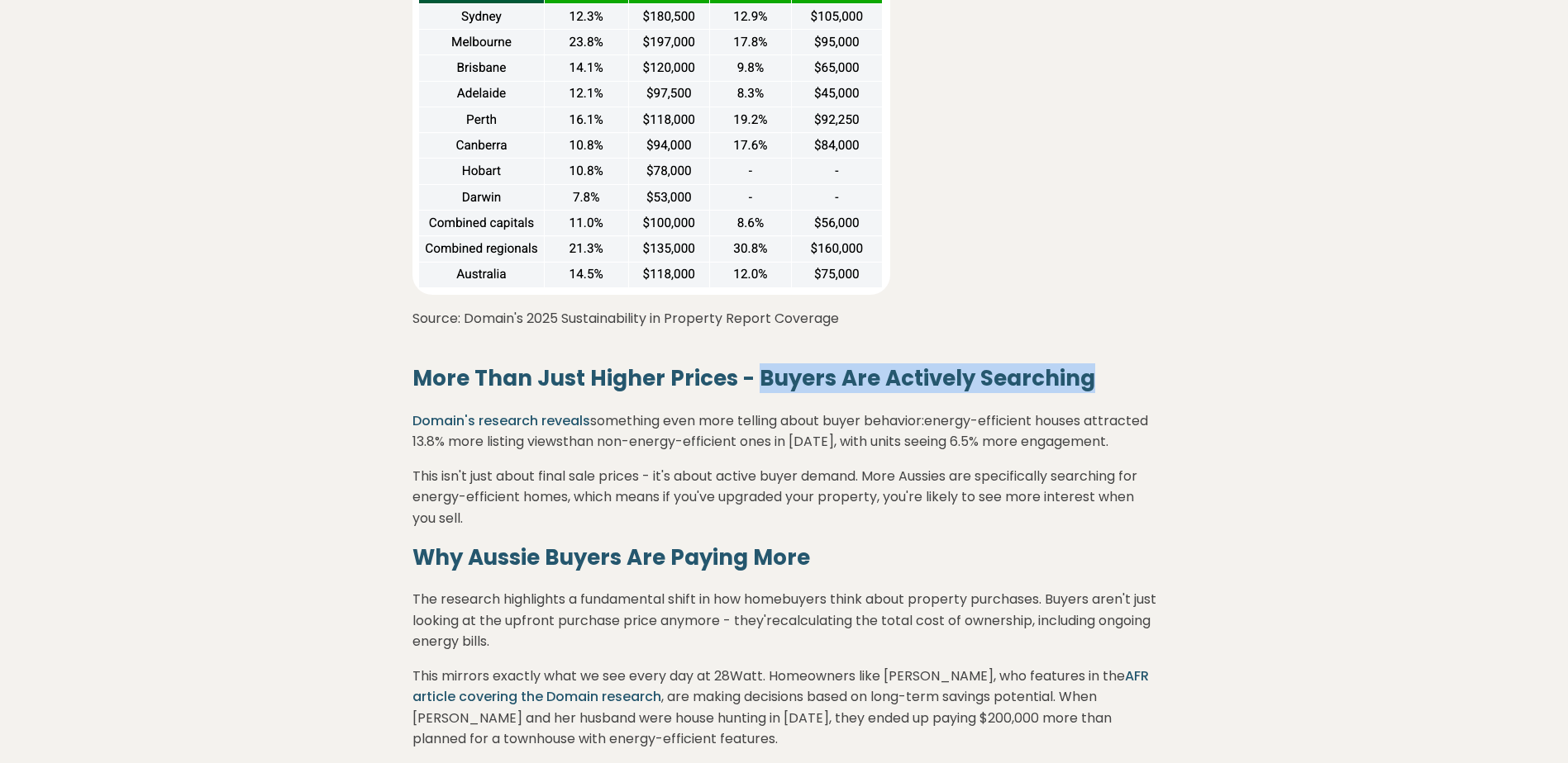
drag, startPoint x: 730, startPoint y: 375, endPoint x: 1103, endPoint y: 378, distance: 373.0
click at [1103, 378] on h3 "More Than Just Higher Prices - Buyers Are Actively Searching" at bounding box center [784, 378] width 744 height 30
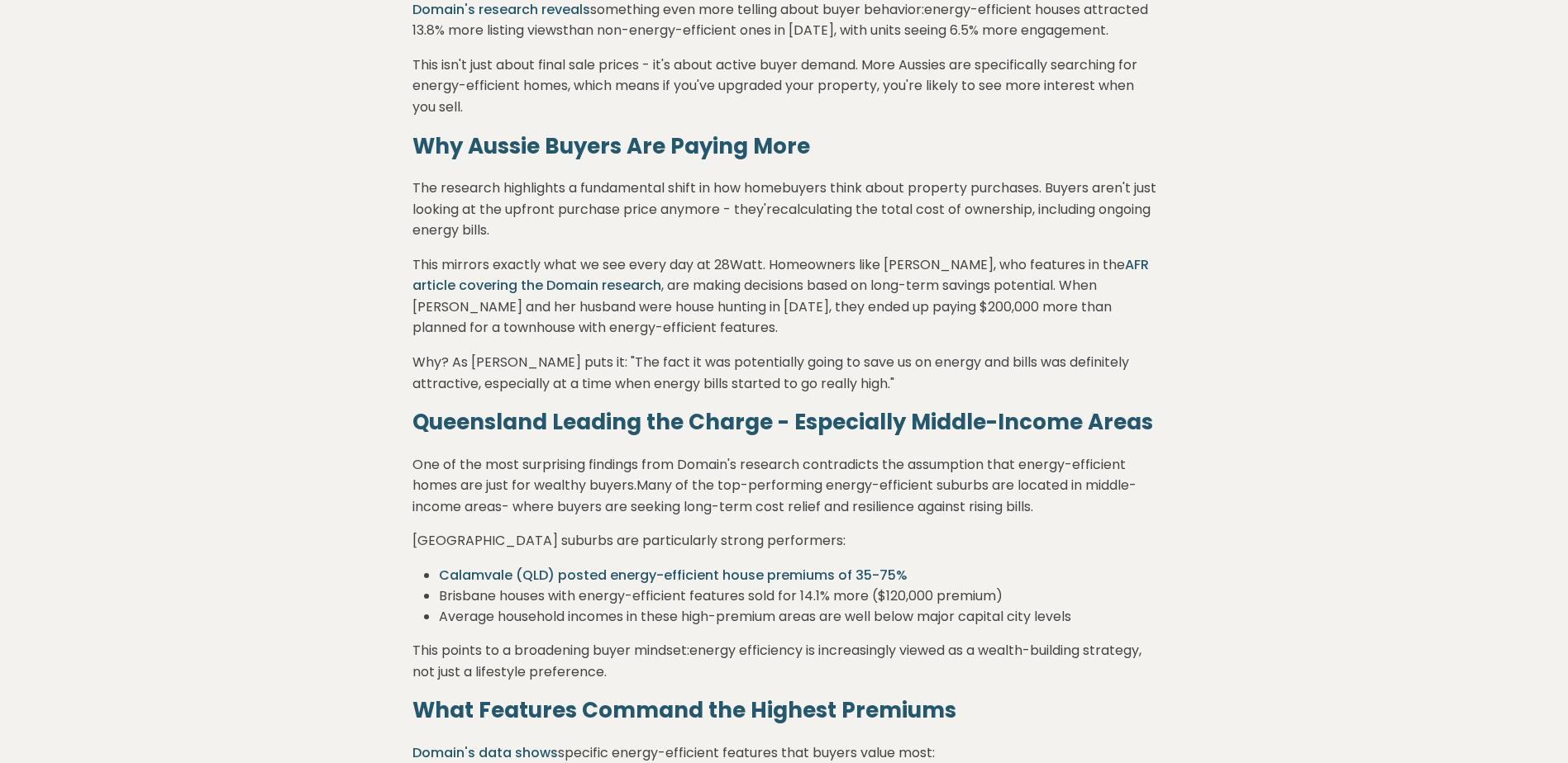
scroll to position [1817, 0]
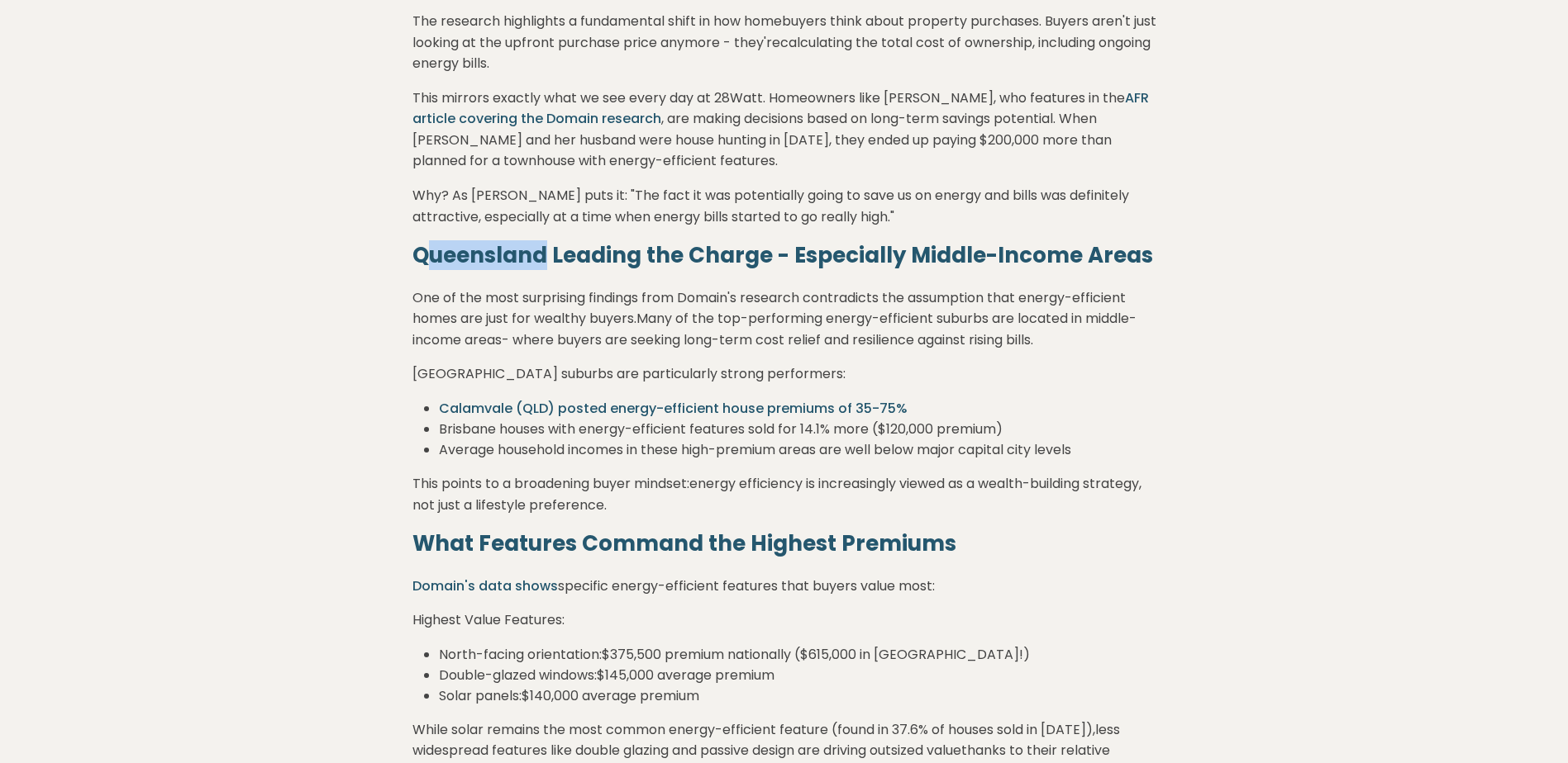
drag, startPoint x: 421, startPoint y: 282, endPoint x: 539, endPoint y: 280, distance: 118.0
click at [539, 270] on span "Queensland Leading the Charge - Especially Middle-Income Areas" at bounding box center [783, 255] width 741 height 30
drag, startPoint x: 413, startPoint y: 278, endPoint x: 636, endPoint y: 281, distance: 223.0
click at [636, 270] on span "Queensland Leading the Charge - Especially Middle-Income Areas" at bounding box center [783, 255] width 741 height 30
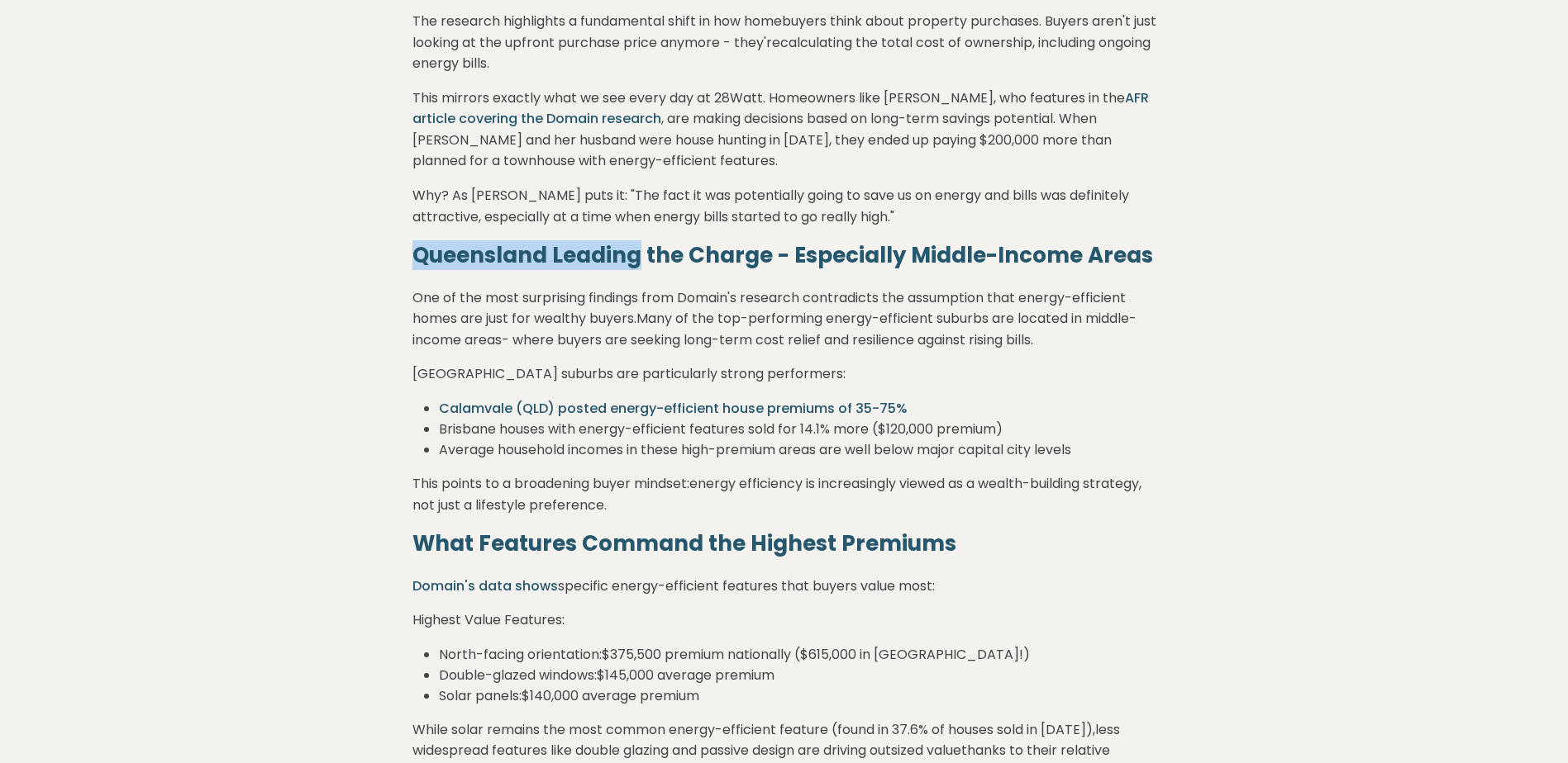
click at [636, 270] on span "Queensland Leading the Charge - Especially Middle-Income Areas" at bounding box center [783, 255] width 741 height 30
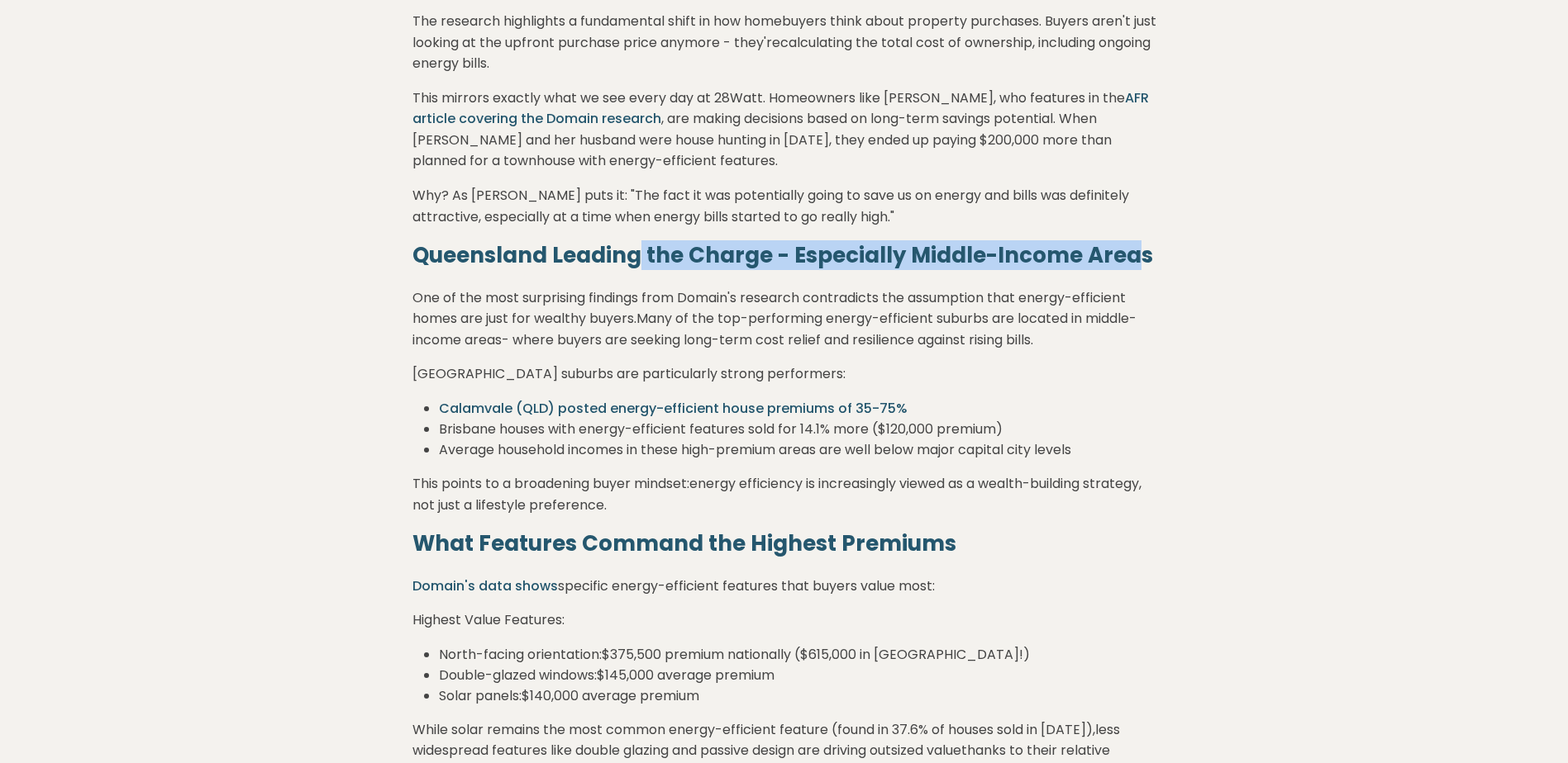
drag, startPoint x: 636, startPoint y: 281, endPoint x: 1130, endPoint y: 283, distance: 494.0
click at [1130, 270] on span "Queensland Leading the Charge - Especially Middle-Income Areas" at bounding box center [783, 255] width 741 height 30
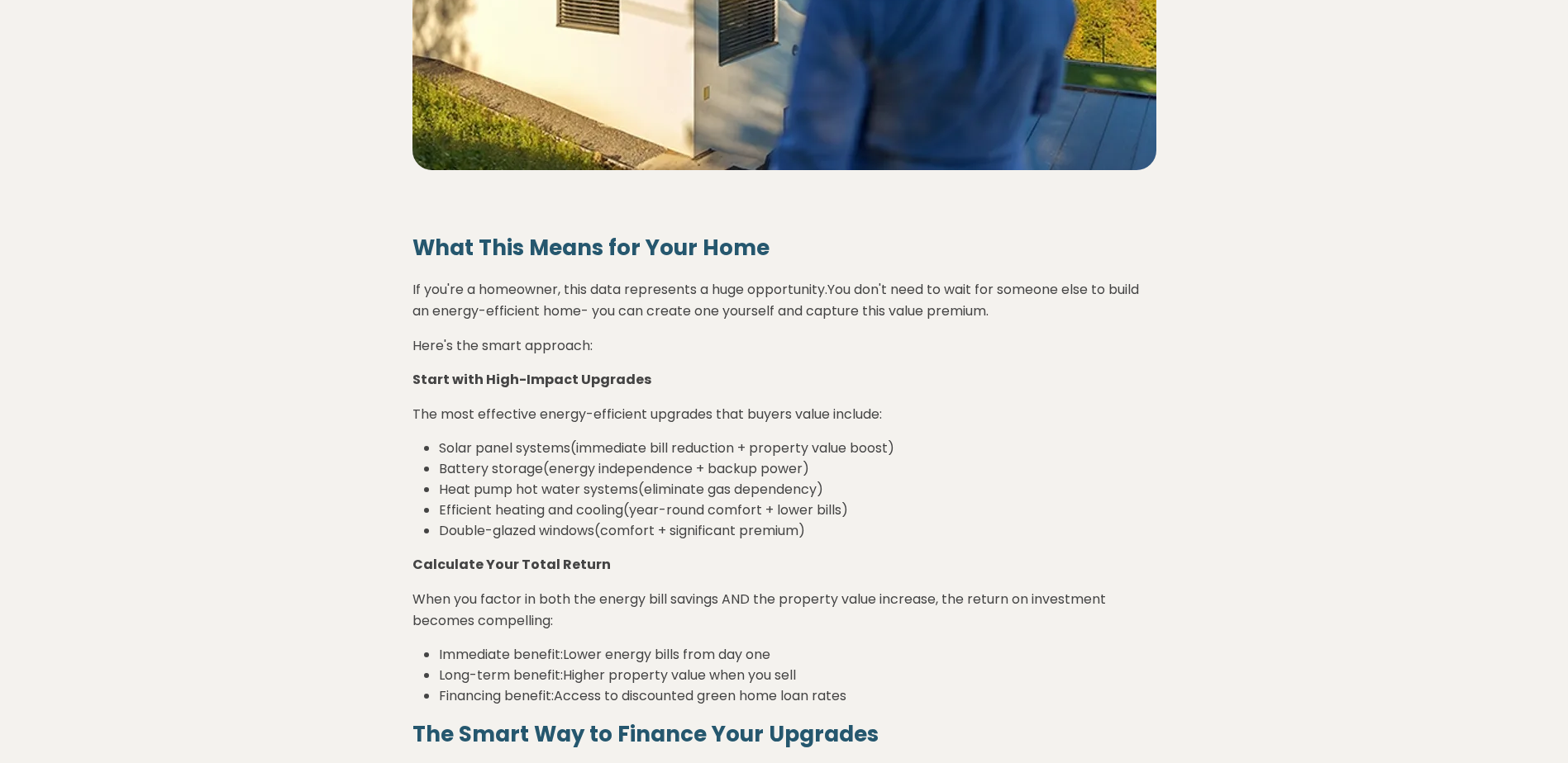
scroll to position [3470, 0]
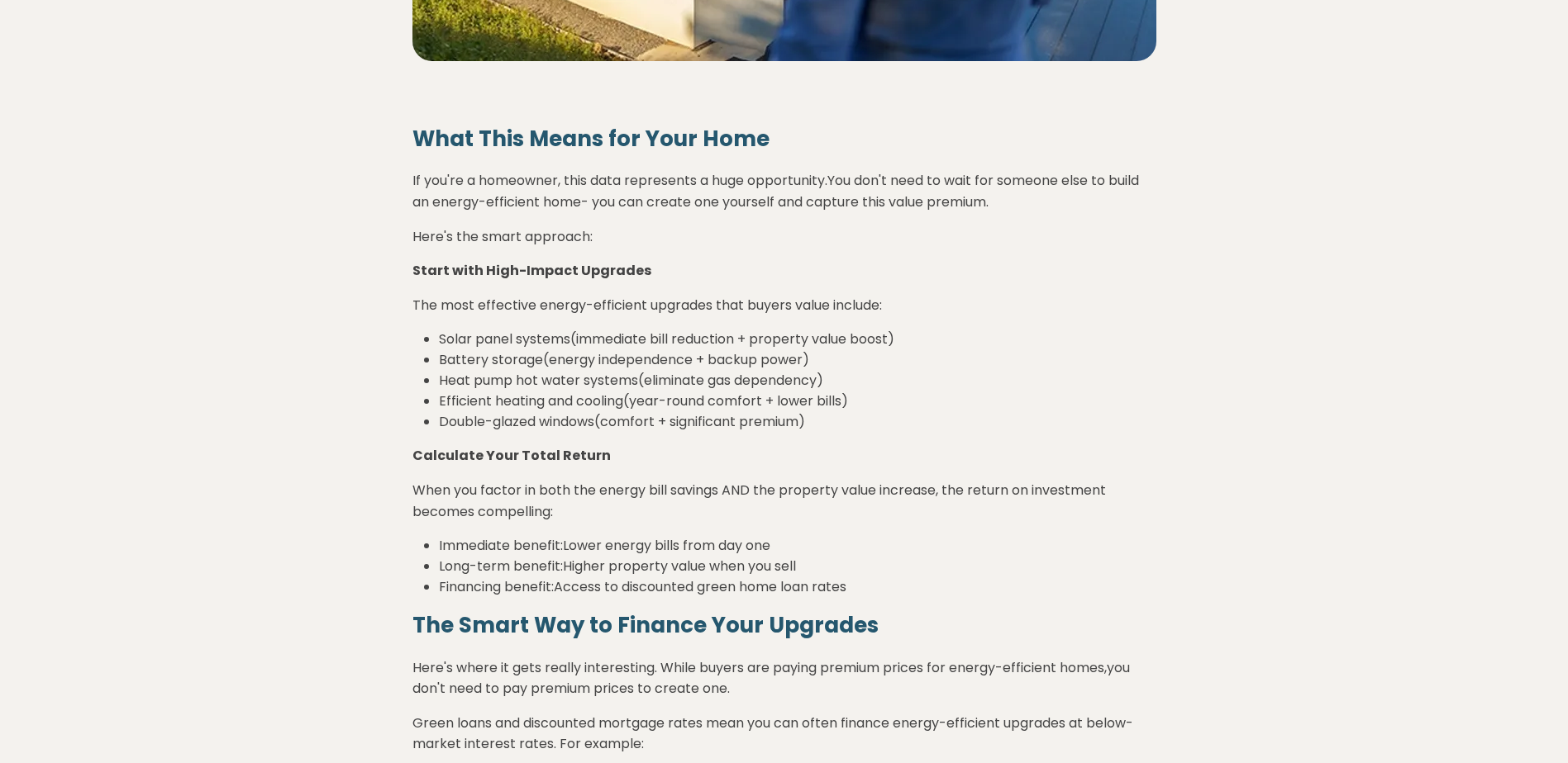
drag, startPoint x: 442, startPoint y: 383, endPoint x: 827, endPoint y: 390, distance: 385.1
click at [827, 370] on li "Battery storage (energy independence + backup power)" at bounding box center [797, 359] width 718 height 21
drag, startPoint x: 437, startPoint y: 407, endPoint x: 868, endPoint y: 402, distance: 431.0
click at [868, 402] on ul "Solar panel systems (immediate bill reduction + property value boost) Battery s…" at bounding box center [784, 380] width 744 height 103
click at [868, 391] on li "Heat pump hot water systems (eliminate gas dependency)" at bounding box center [797, 380] width 718 height 21
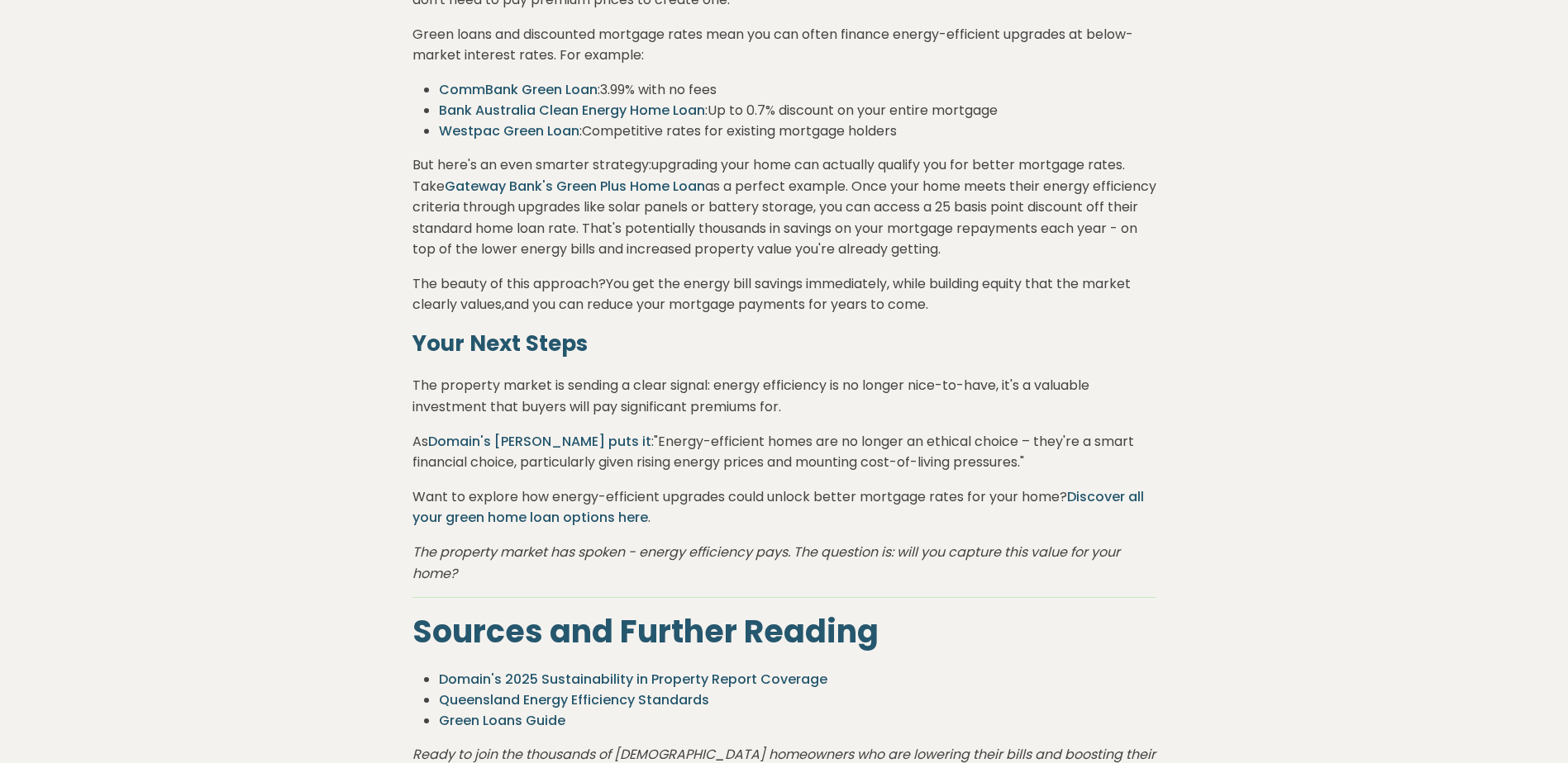
scroll to position [4048, 0]
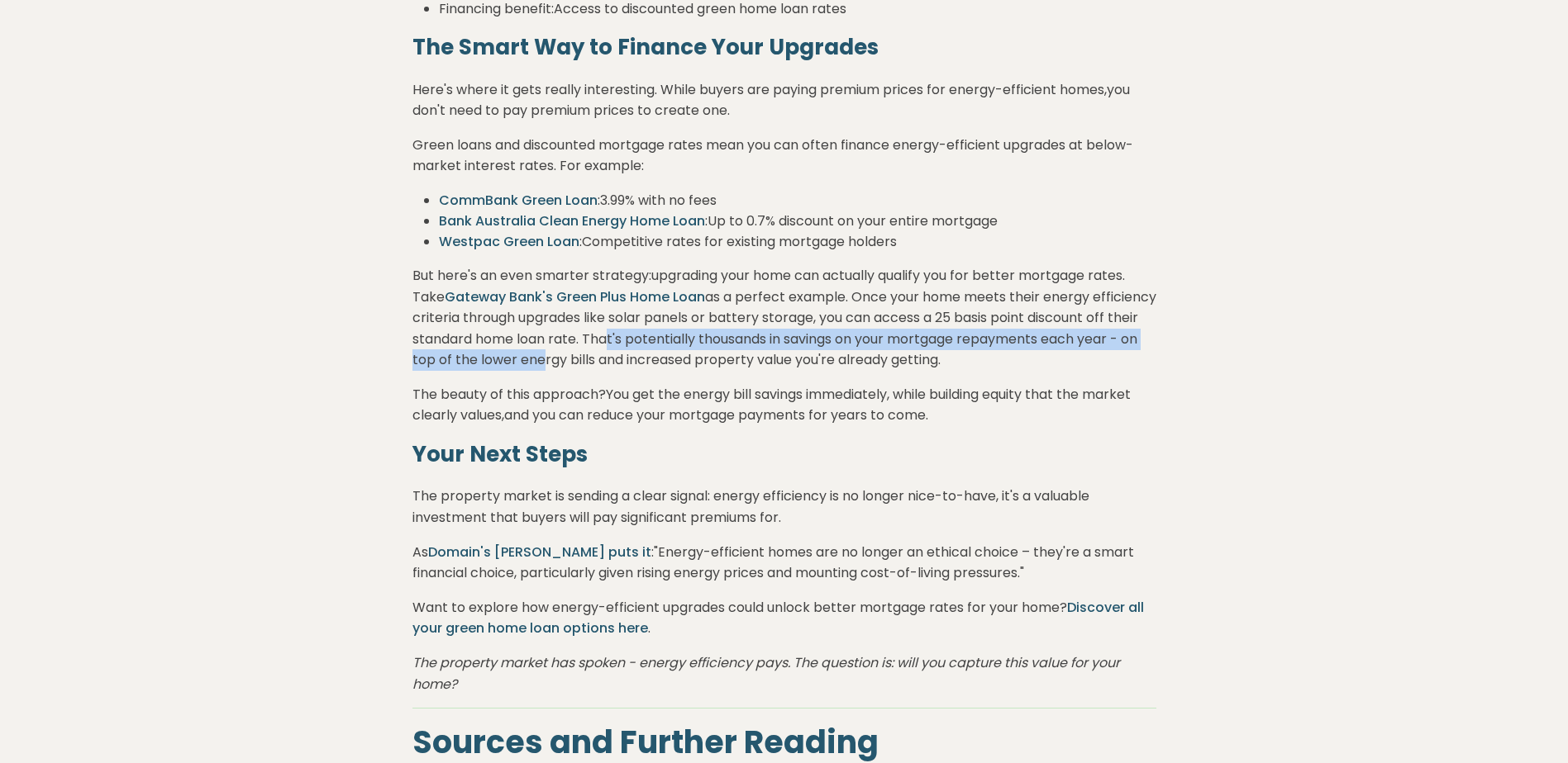
click at [720, 369] on span "But here's an even smarter strategy: upgrading your home can actually qualify y…" at bounding box center [784, 317] width 744 height 103
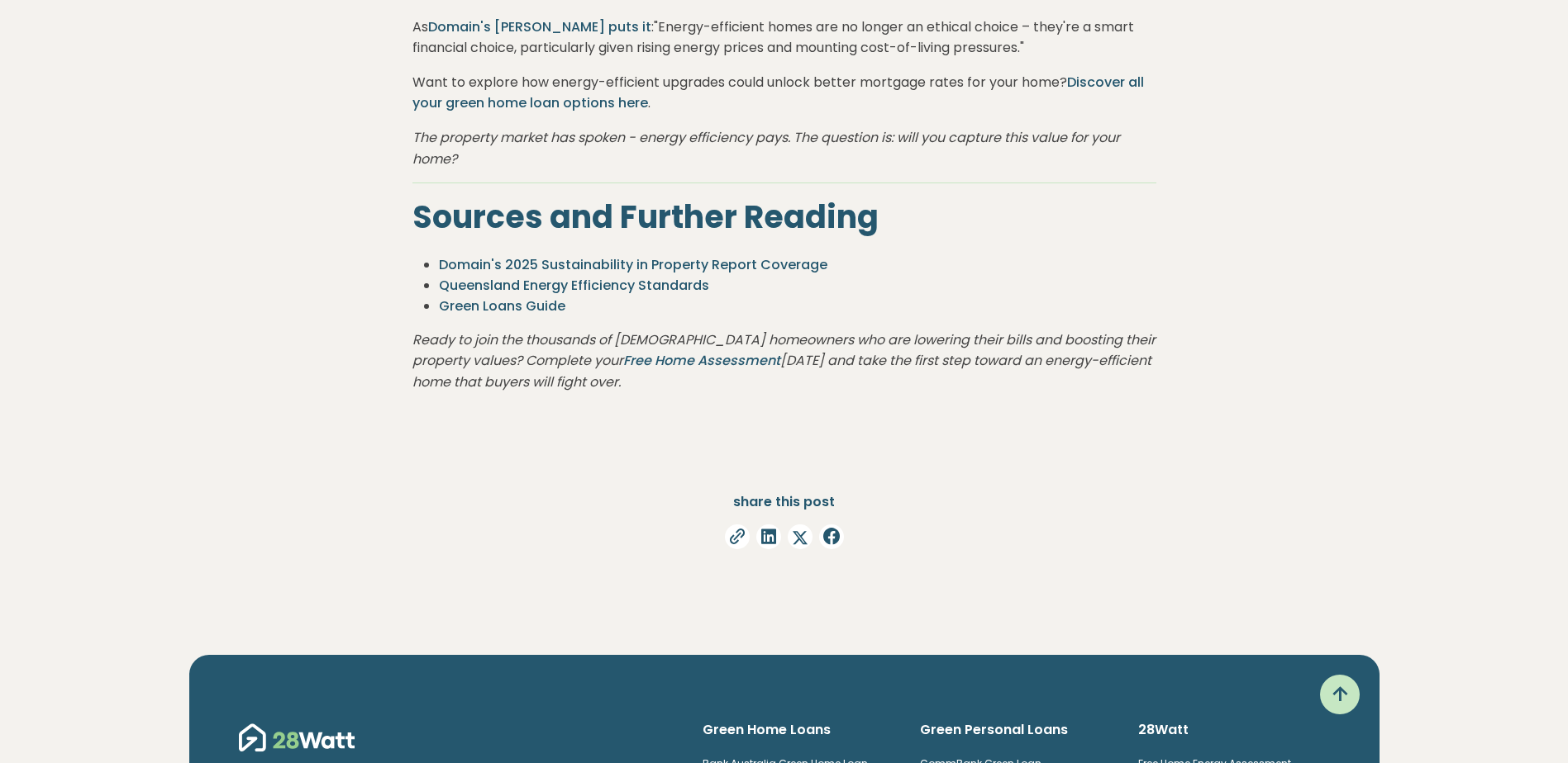
scroll to position [4626, 0]
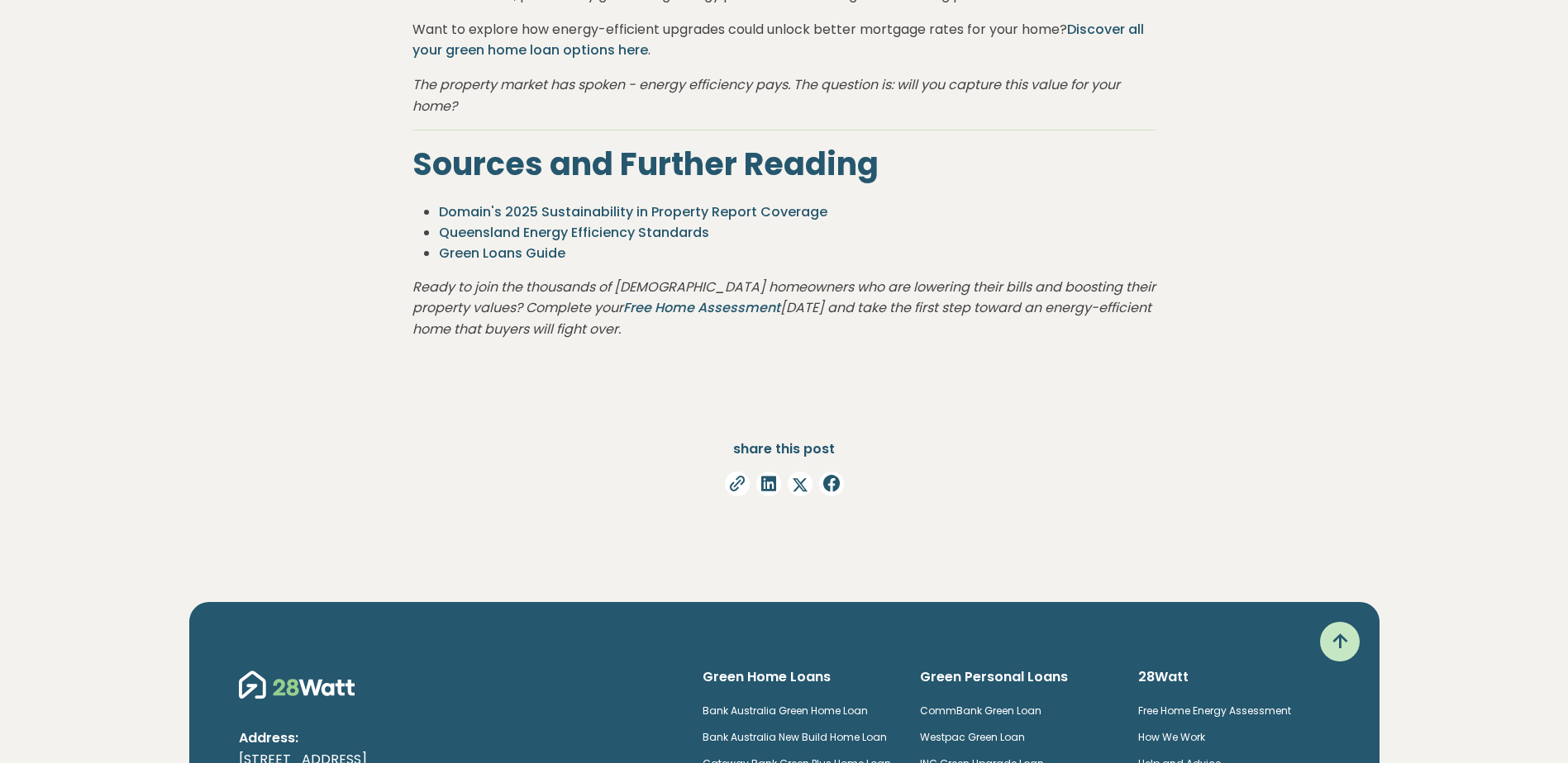
click at [624, 317] on link "Free Home Assessment" at bounding box center [702, 307] width 157 height 19
